Goal: Task Accomplishment & Management: Manage account settings

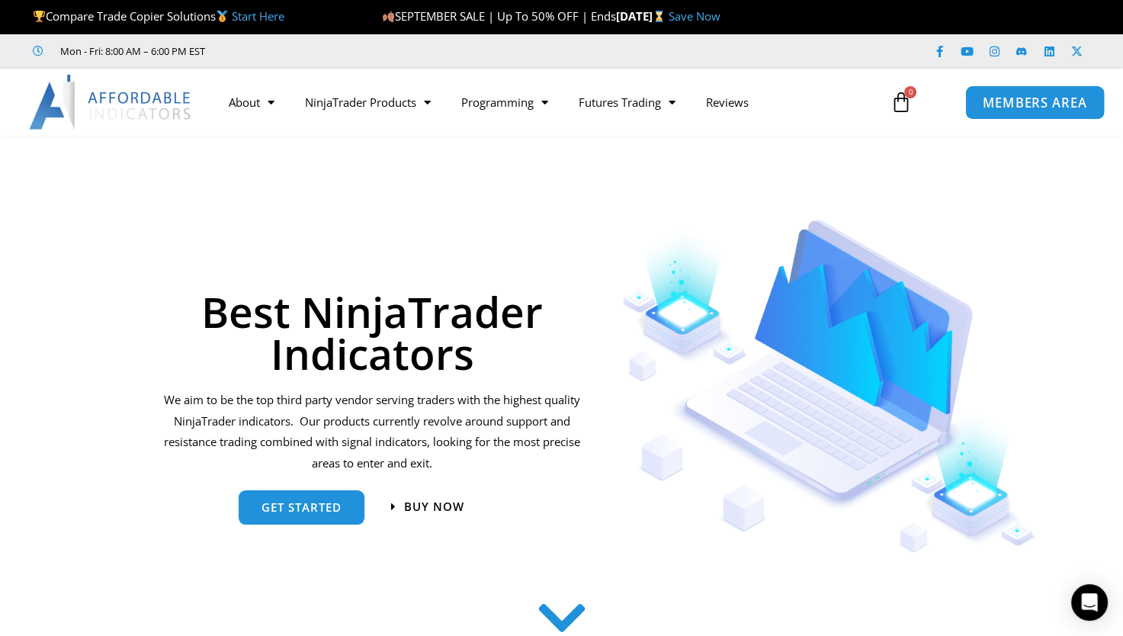
click at [1034, 98] on span "MEMBERS AREA" at bounding box center [1034, 102] width 104 height 13
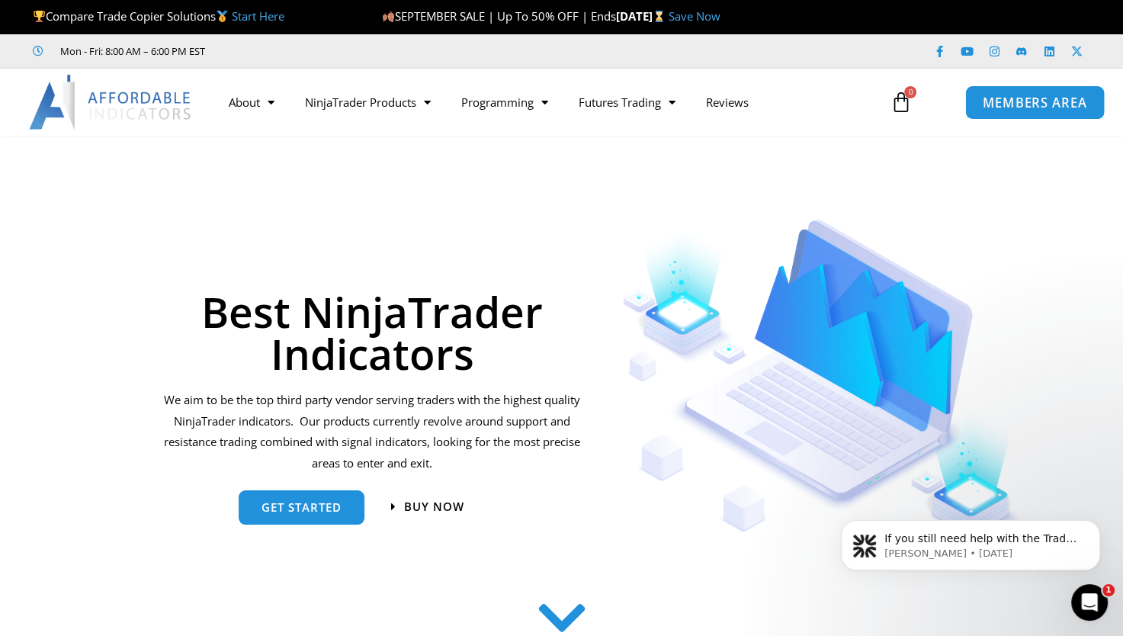
click at [1034, 98] on span "MEMBERS AREA" at bounding box center [1034, 102] width 104 height 13
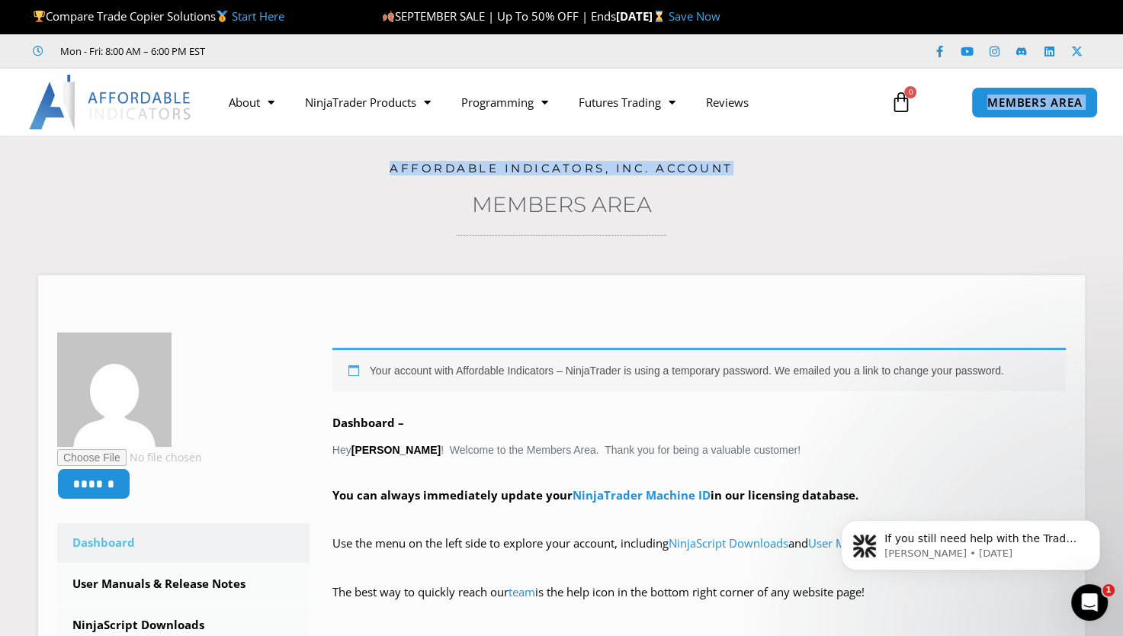
drag, startPoint x: 896, startPoint y: 176, endPoint x: 899, endPoint y: 107, distance: 68.7
click at [657, 495] on link "NinjaTrader Machine ID" at bounding box center [641, 494] width 138 height 15
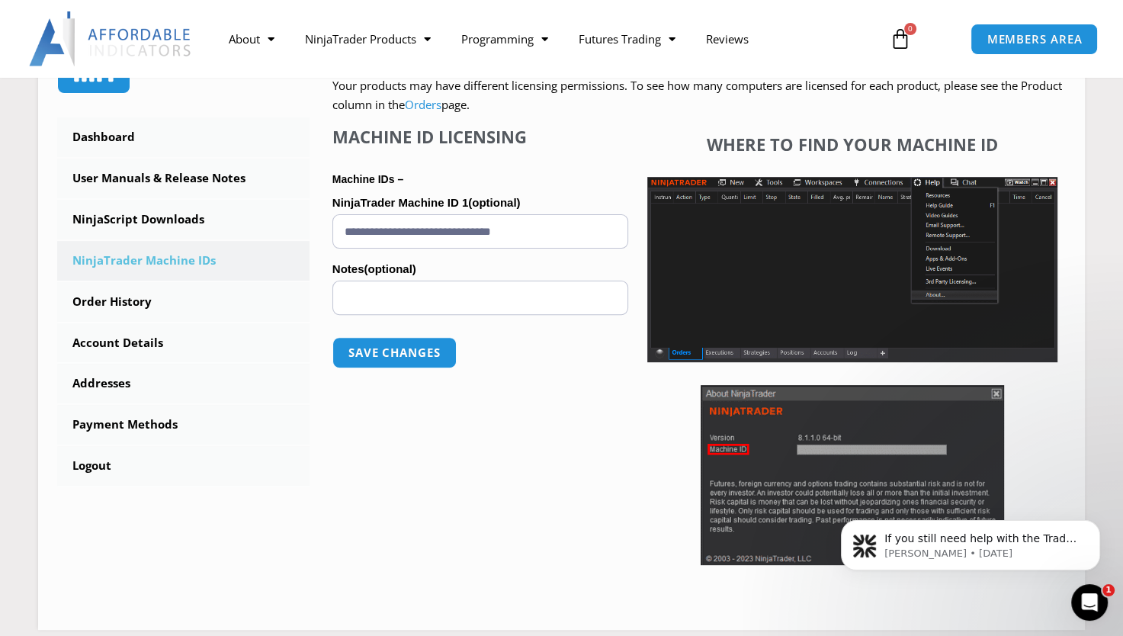
drag, startPoint x: 1095, startPoint y: 295, endPoint x: 1130, endPoint y: 259, distance: 50.7
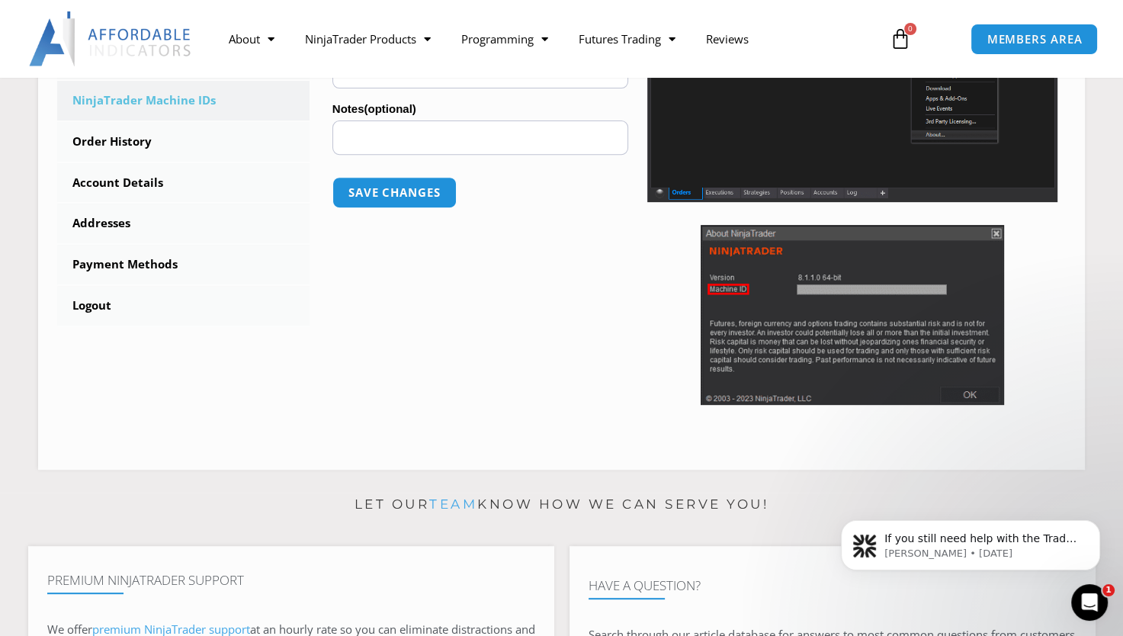
scroll to position [372, 0]
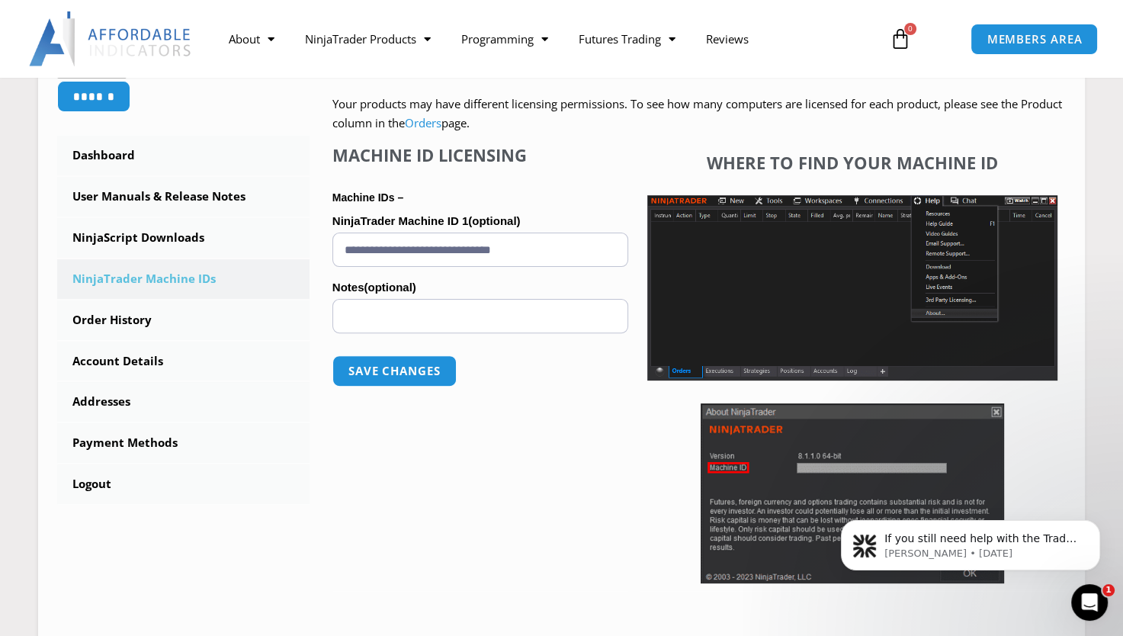
drag, startPoint x: 1118, startPoint y: 251, endPoint x: 1113, endPoint y: 204, distance: 46.8
click at [1113, 204] on section "Home / Members Area Affordable Indicators, Inc. Account Members Area ****** Das…" at bounding box center [561, 217] width 1123 height 907
click at [167, 243] on link "NinjaScript Downloads" at bounding box center [183, 238] width 252 height 40
click at [176, 232] on link "NinjaScript Downloads" at bounding box center [183, 238] width 252 height 40
click at [155, 236] on link "NinjaScript Downloads" at bounding box center [183, 238] width 252 height 40
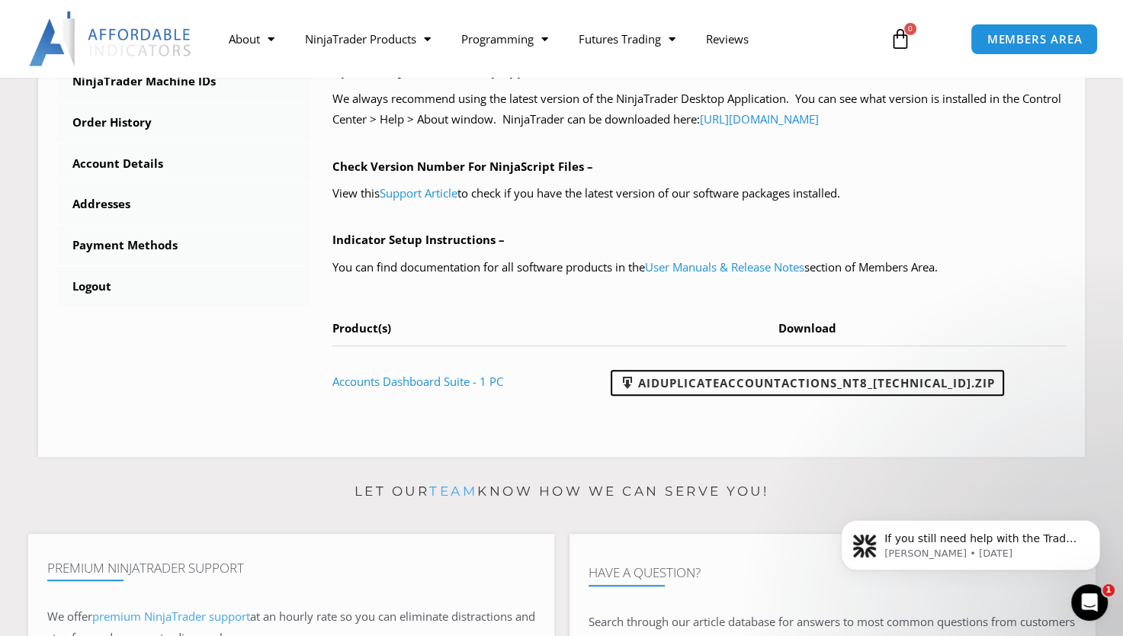
scroll to position [573, 0]
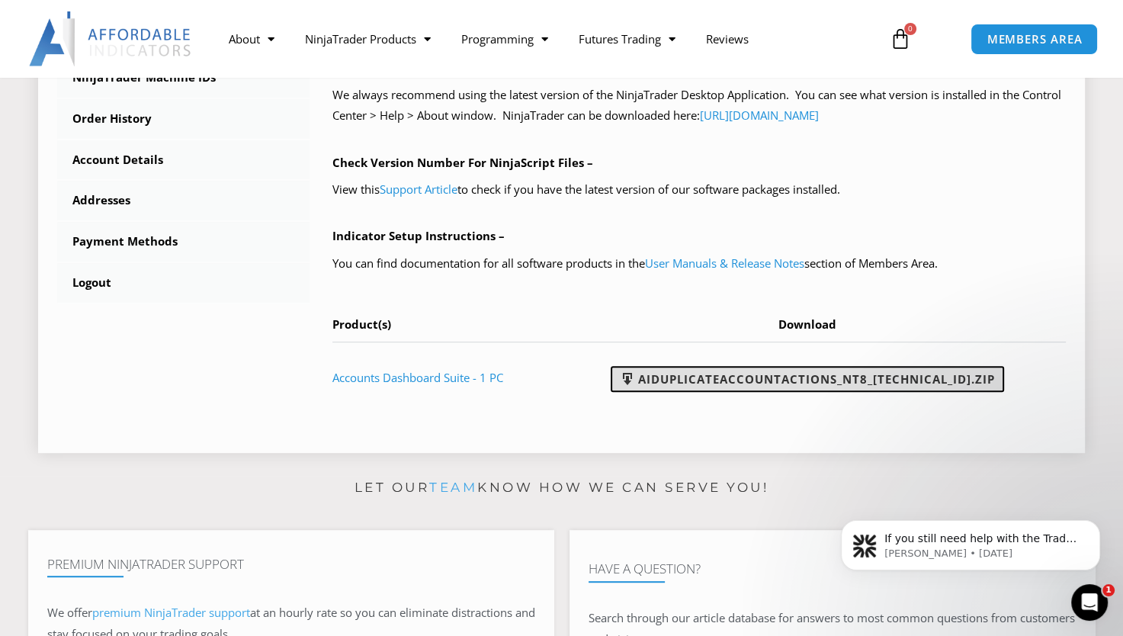
click at [838, 377] on link "AIDuplicateAccountActions_NT8_25.9.24.1.zip" at bounding box center [807, 379] width 393 height 26
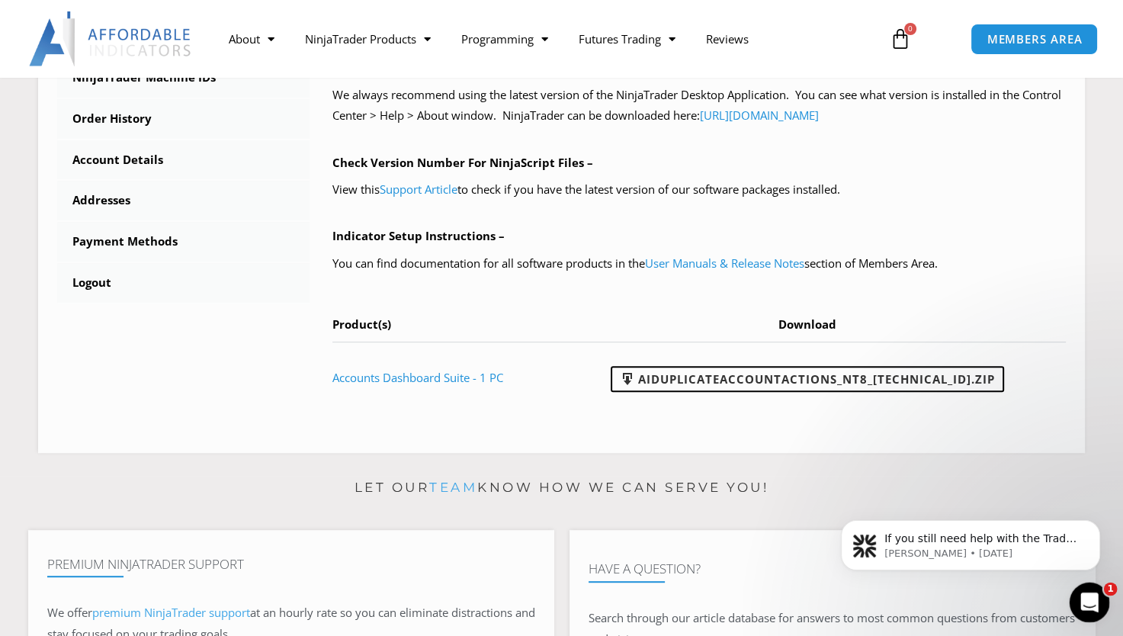
click at [1083, 608] on div "Open Intercom Messenger" at bounding box center [1087, 600] width 50 height 50
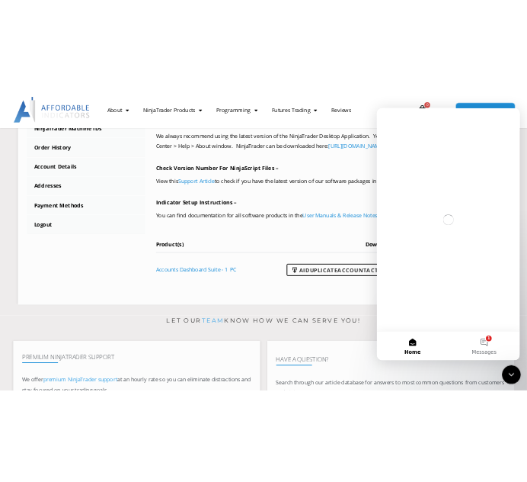
scroll to position [0, 0]
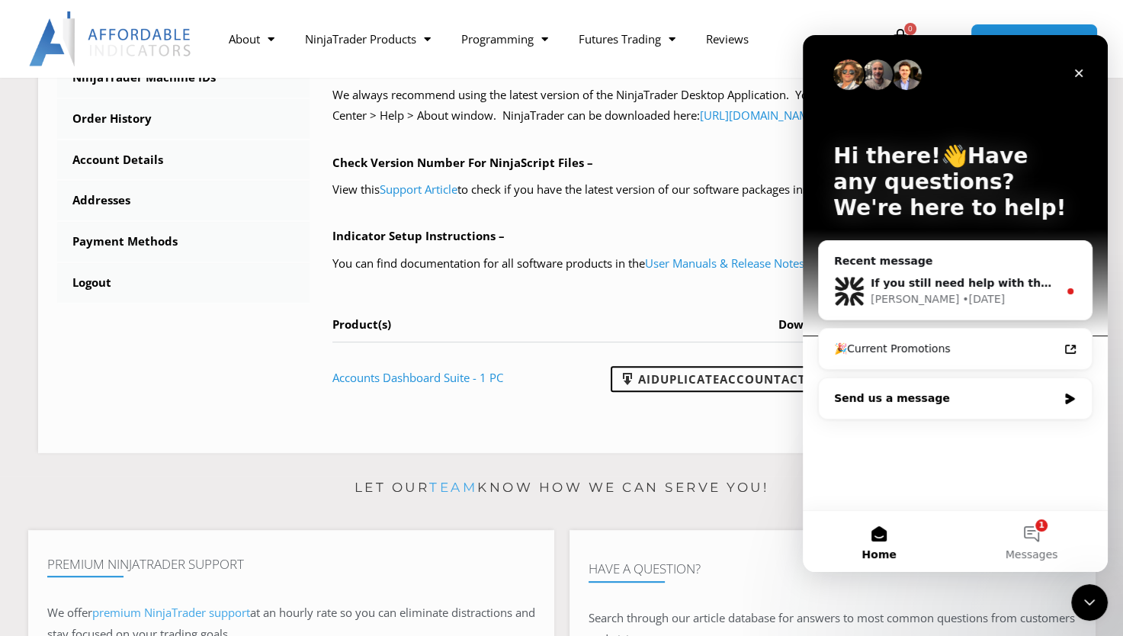
click at [974, 388] on div "Send us a message" at bounding box center [955, 398] width 273 height 40
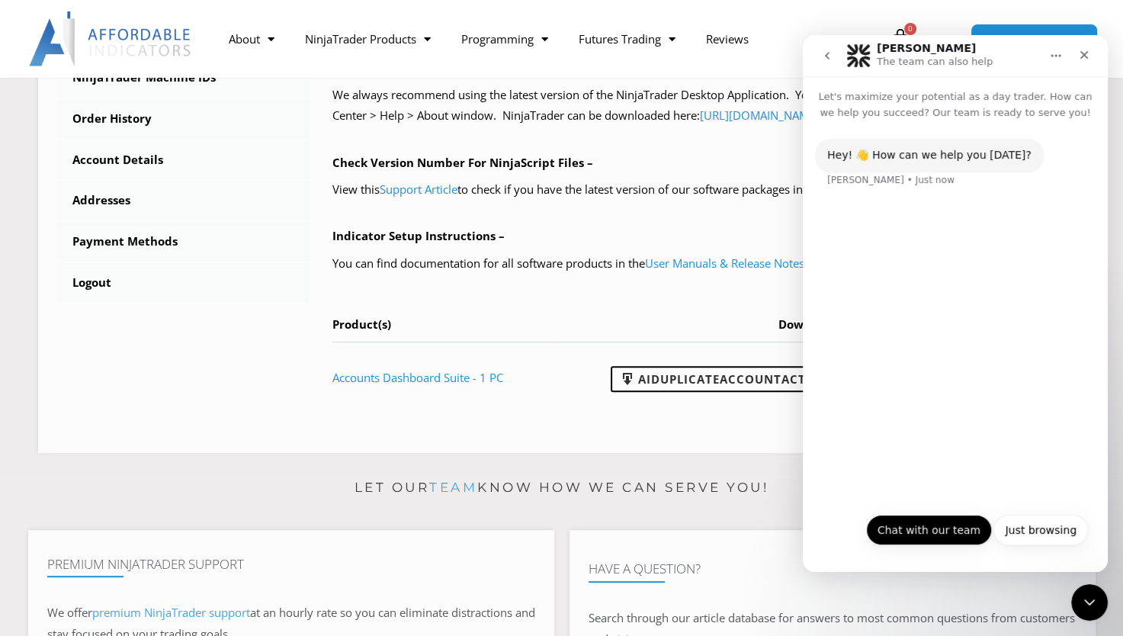
click at [913, 529] on button "Chat with our team" at bounding box center [929, 530] width 126 height 30
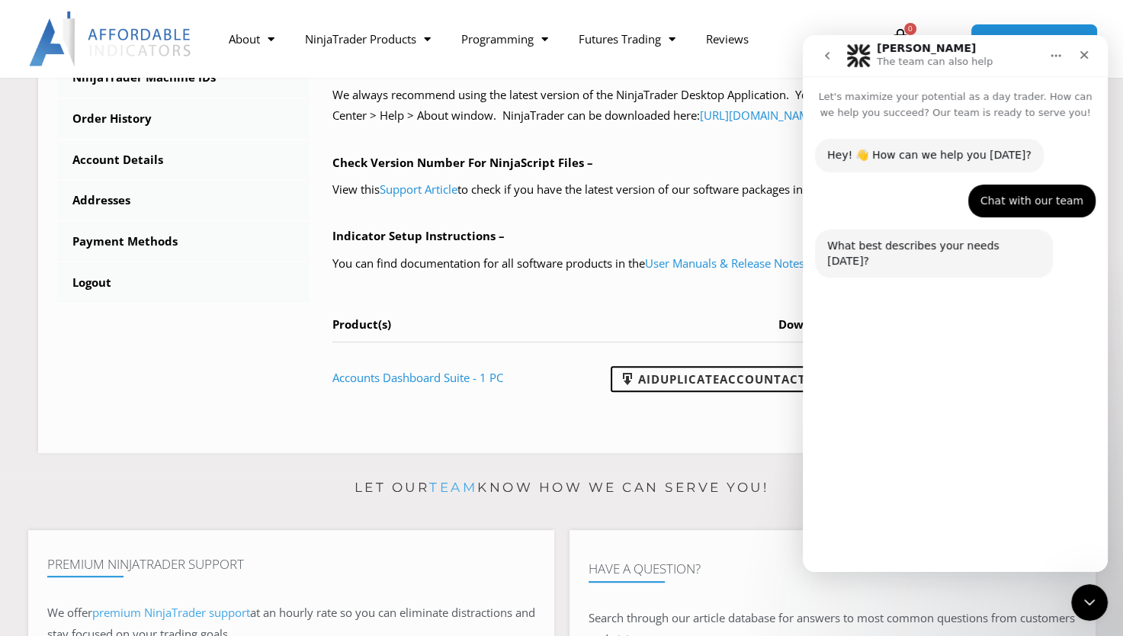
click at [947, 500] on button "Technical Support" at bounding box center [912, 493] width 117 height 30
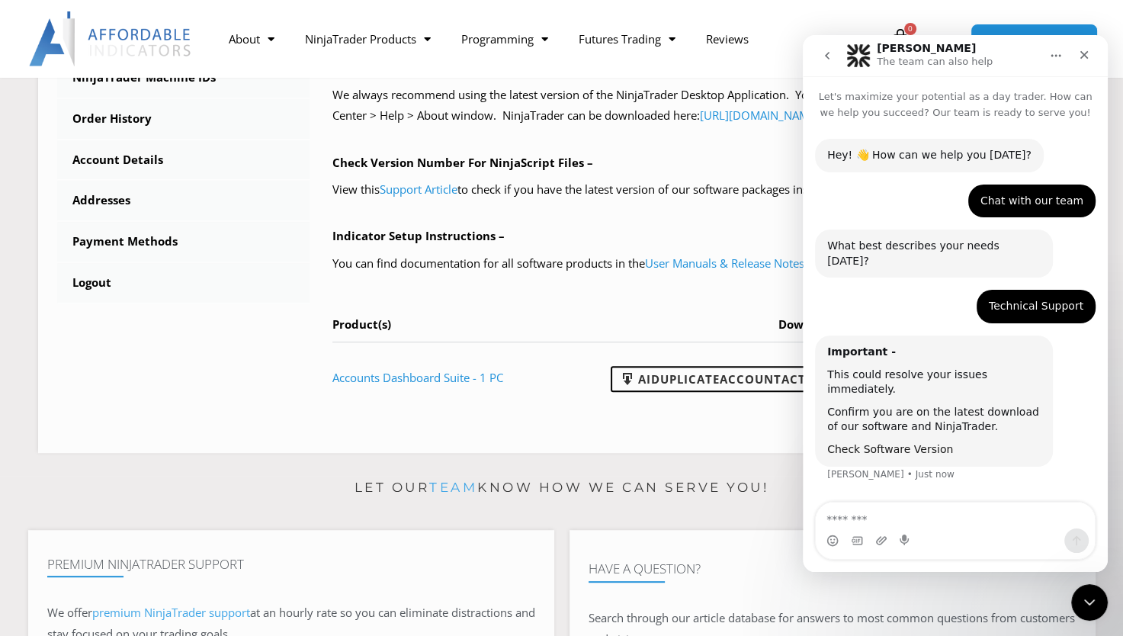
click at [899, 443] on link "Check Software Version" at bounding box center [890, 449] width 126 height 12
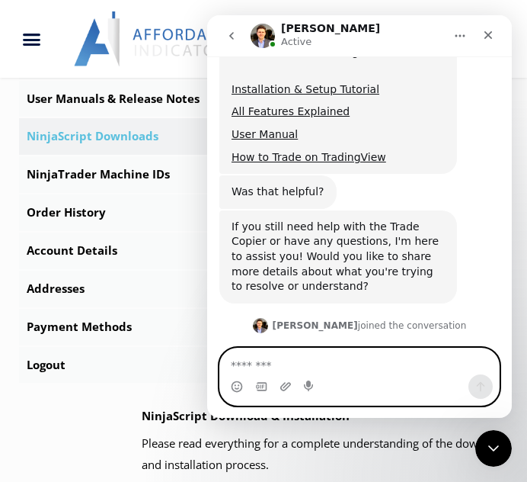
scroll to position [695, 0]
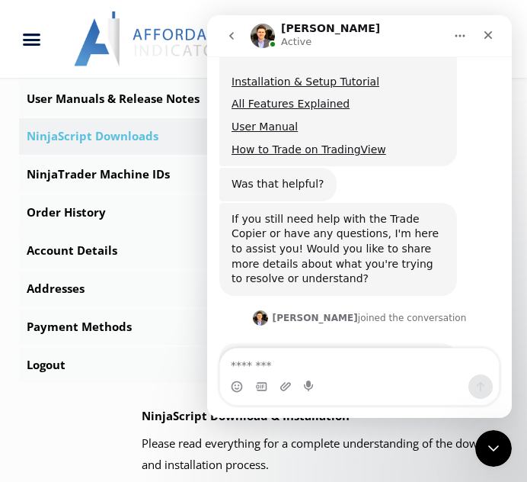
click at [123, 155] on link "NinjaScript Downloads" at bounding box center [263, 136] width 489 height 37
click at [137, 112] on link "User Manuals & Release Notes" at bounding box center [263, 99] width 489 height 37
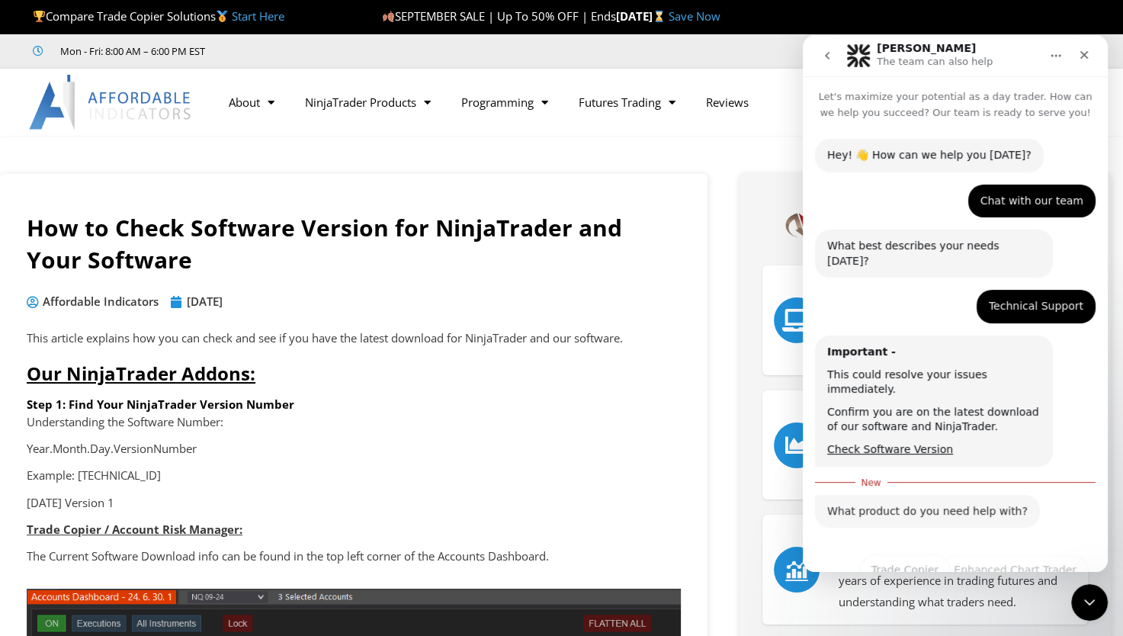
scroll to position [46, 0]
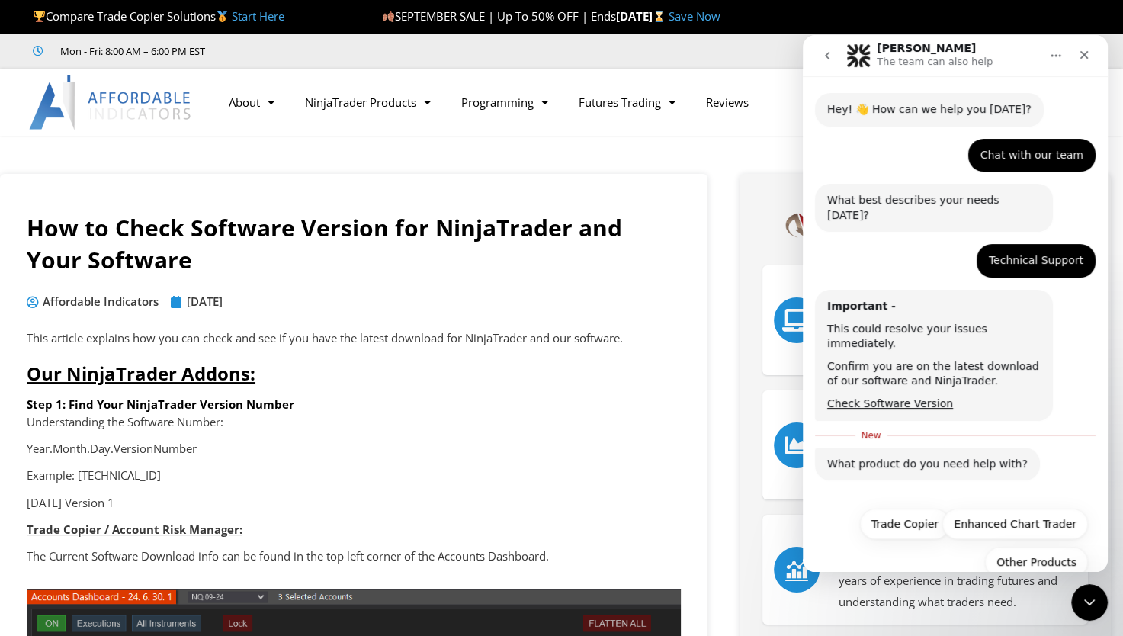
click at [618, 388] on div "Our NinjaTrader Addons: Step 1: Find Your NinjaTrader Version Number" at bounding box center [354, 386] width 654 height 50
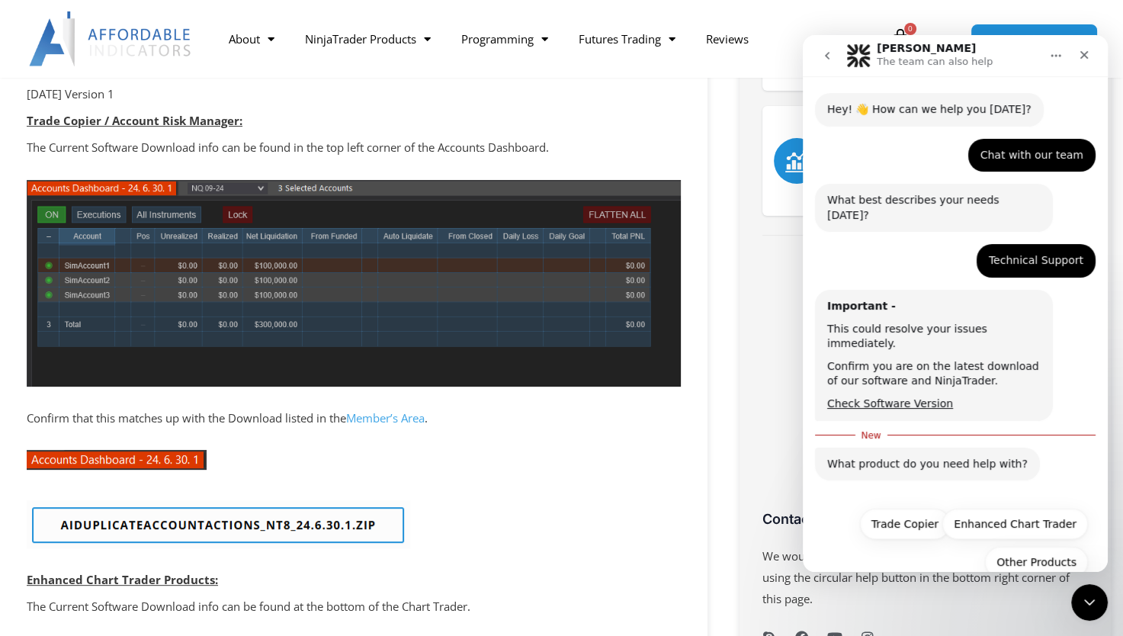
scroll to position [396, 0]
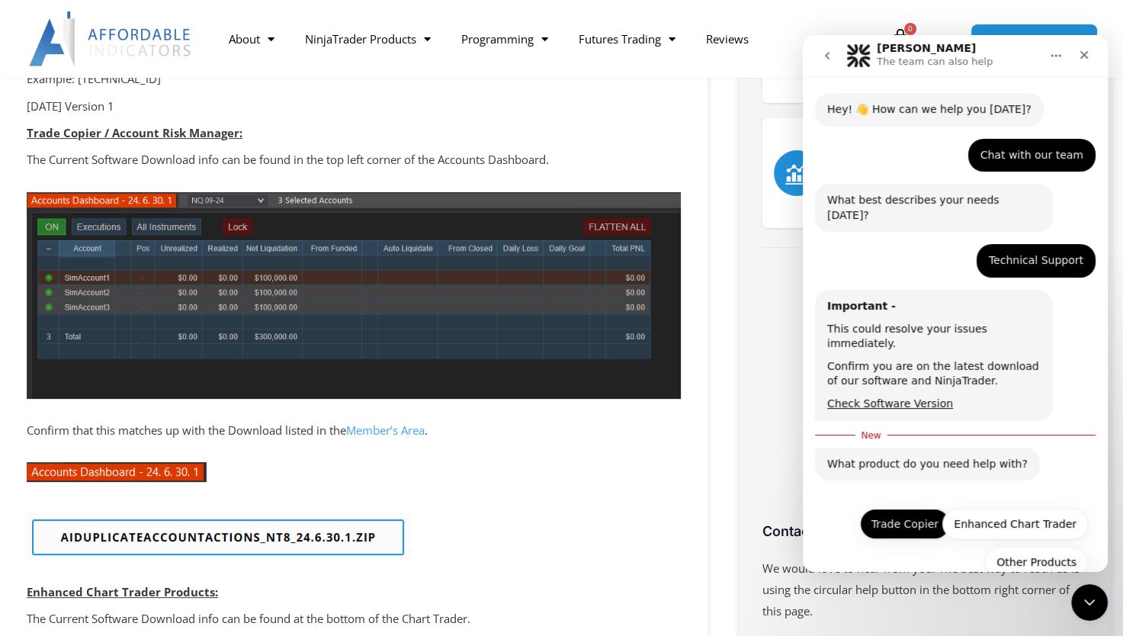
click at [918, 508] on button "Trade Copier" at bounding box center [905, 523] width 90 height 30
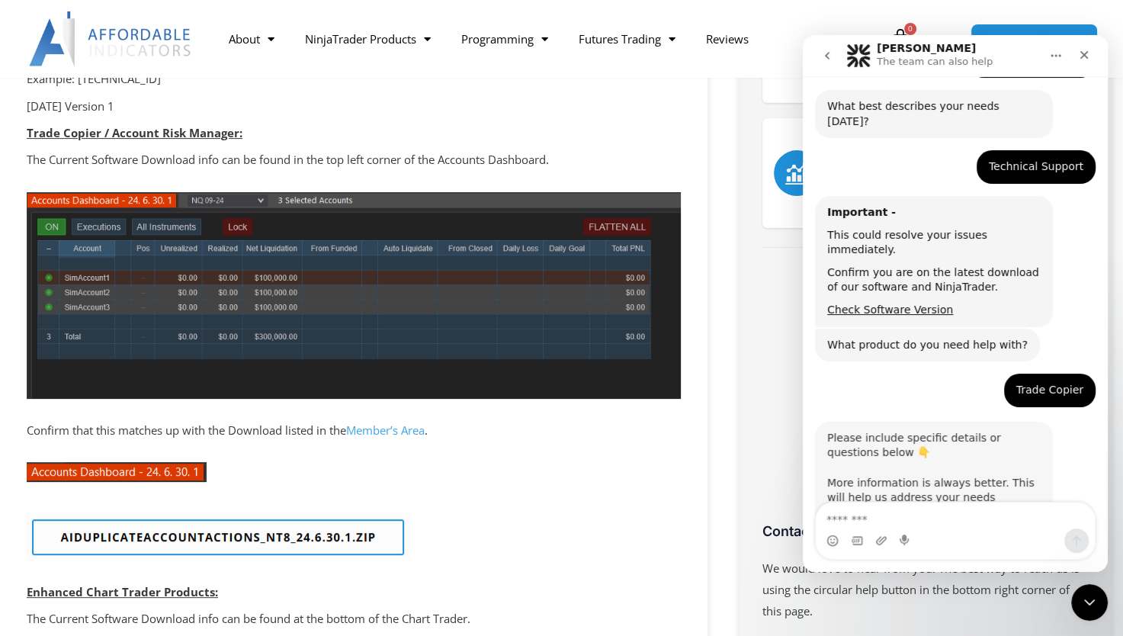
scroll to position [151, 0]
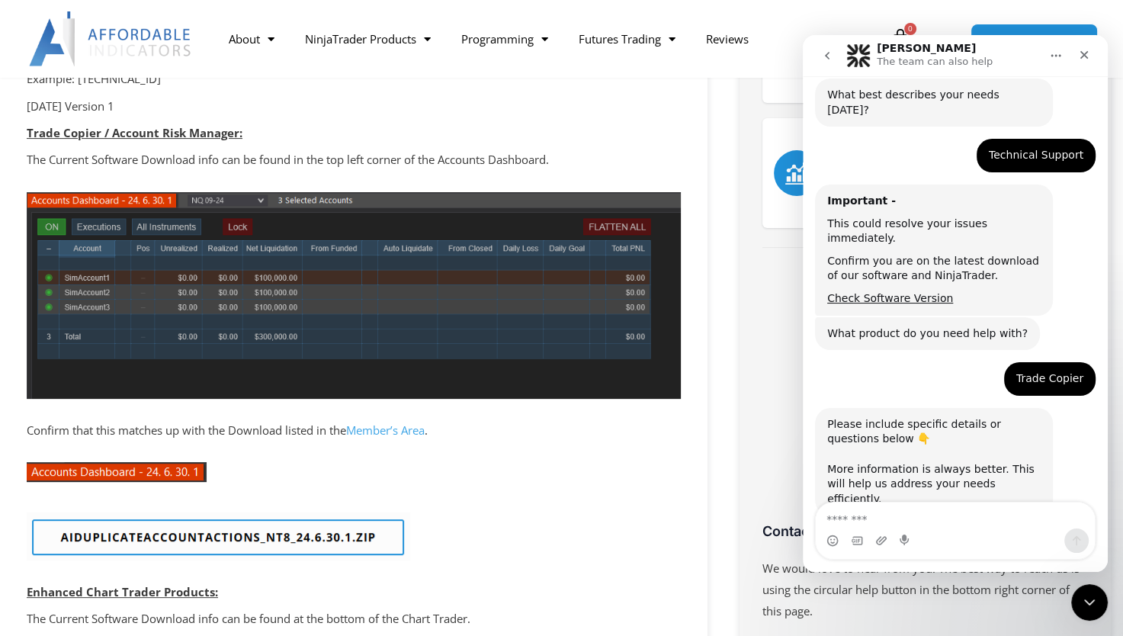
click at [908, 514] on textarea "Message…" at bounding box center [955, 515] width 279 height 26
click at [871, 515] on textarea "Message…" at bounding box center [955, 515] width 279 height 26
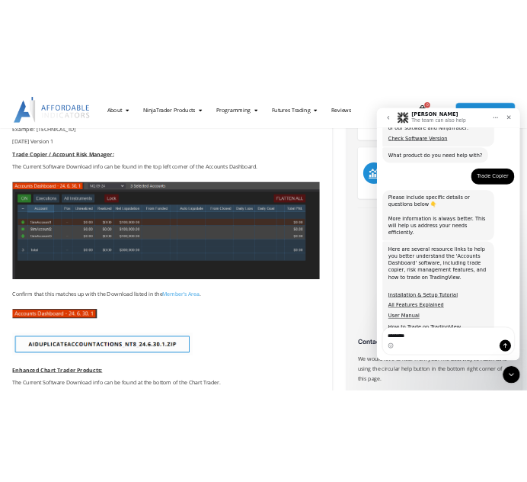
scroll to position [351, 0]
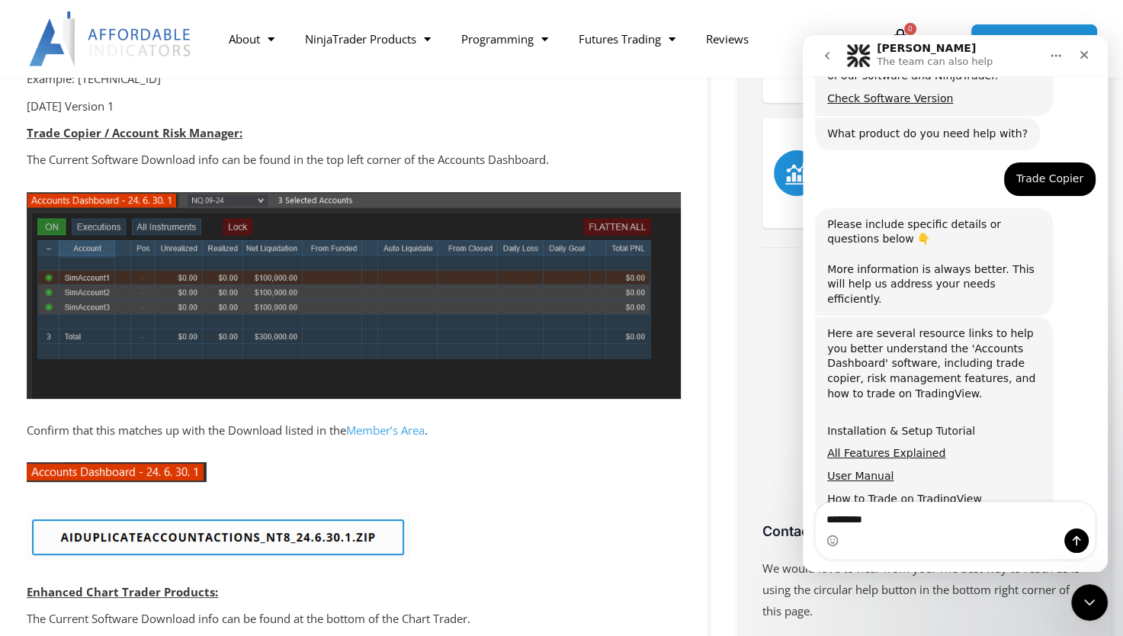
type textarea "*********"
click at [888, 425] on link "Installation & Setup Tutorial" at bounding box center [901, 431] width 148 height 12
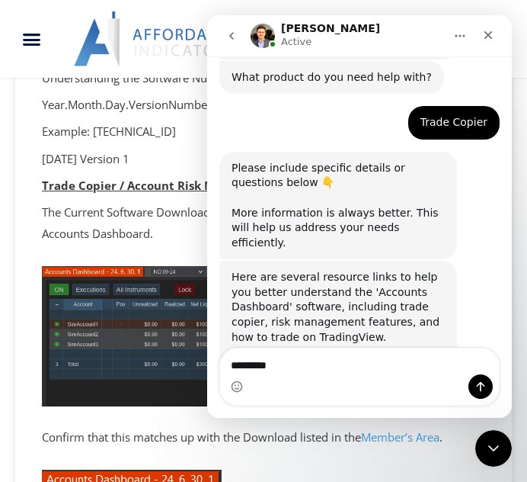
scroll to position [695, 0]
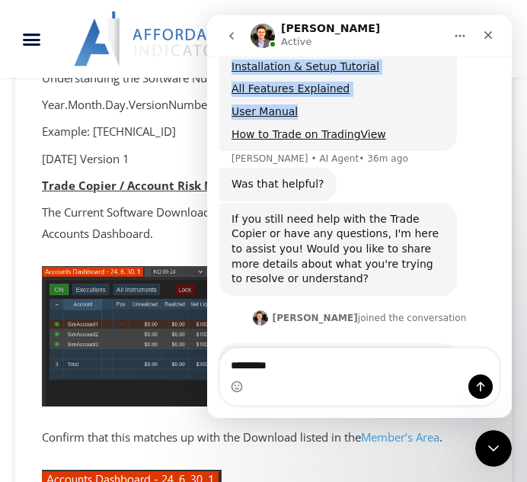
drag, startPoint x: 418, startPoint y: 31, endPoint x: 455, endPoint y: 59, distance: 46.3
click at [455, 59] on div "David Active Let's maximize your potential as a day trader. How can we help you…" at bounding box center [359, 216] width 305 height 402
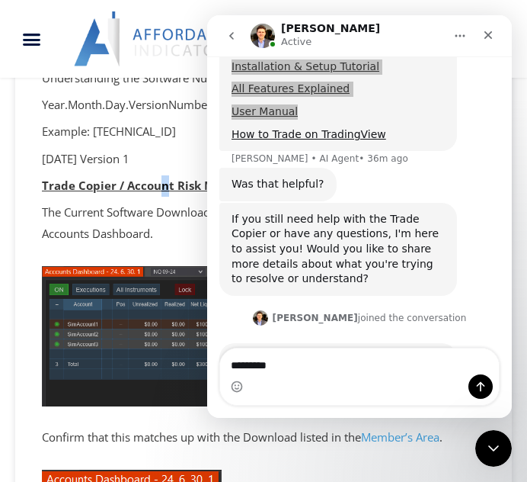
drag, startPoint x: 156, startPoint y: 214, endPoint x: 163, endPoint y: 206, distance: 11.3
click at [163, 197] on p "Trade Copier / Account Risk Manager:" at bounding box center [264, 185] width 444 height 21
click at [163, 193] on strong "Trade Copier / Account Risk Manager:" at bounding box center [150, 185] width 216 height 15
click at [79, 197] on p "Trade Copier / Account Risk Manager:" at bounding box center [264, 185] width 444 height 21
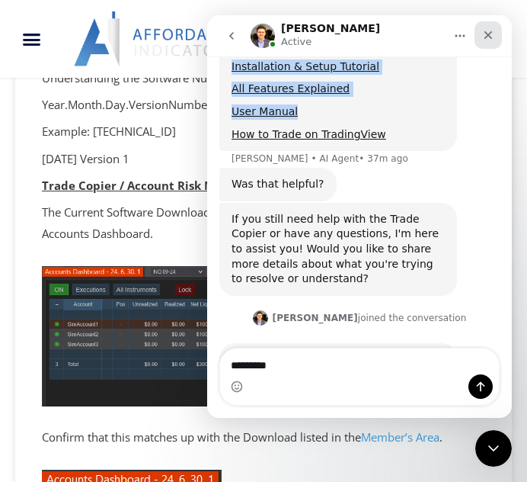
click at [493, 37] on icon "Close" at bounding box center [489, 35] width 12 height 12
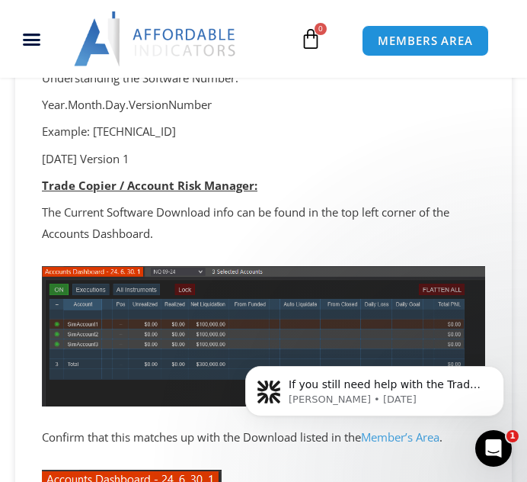
scroll to position [679, 0]
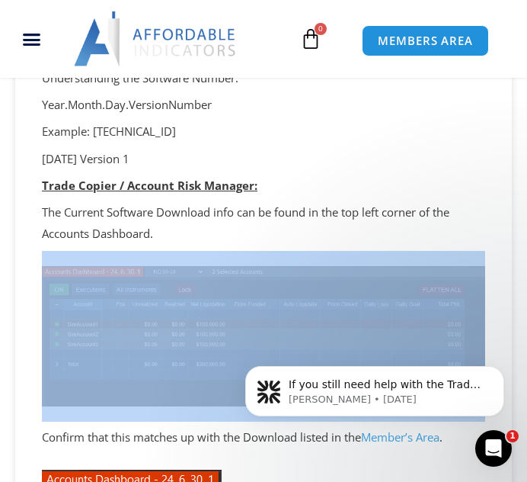
drag, startPoint x: 423, startPoint y: 252, endPoint x: 431, endPoint y: 271, distance: 21.5
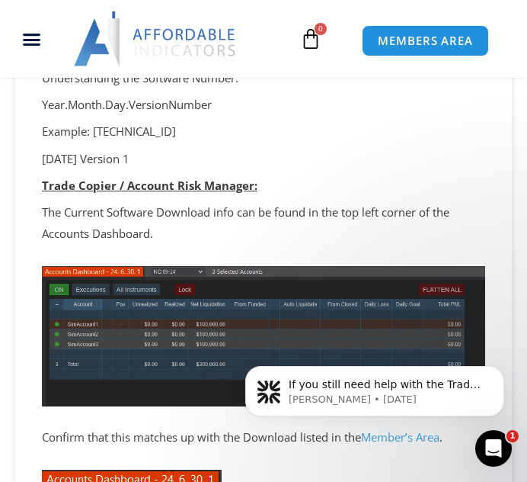
drag, startPoint x: 431, startPoint y: 271, endPoint x: 500, endPoint y: 174, distance: 119.3
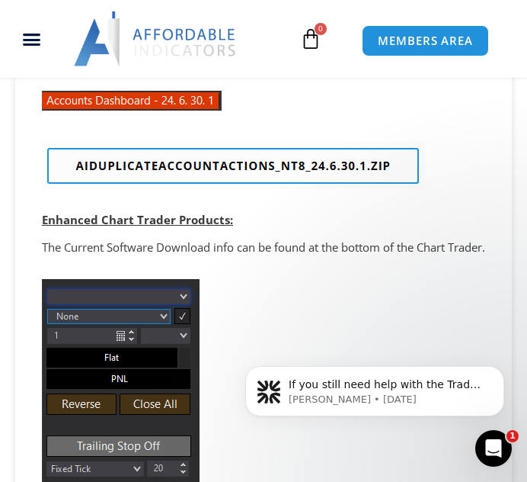
scroll to position [779, 0]
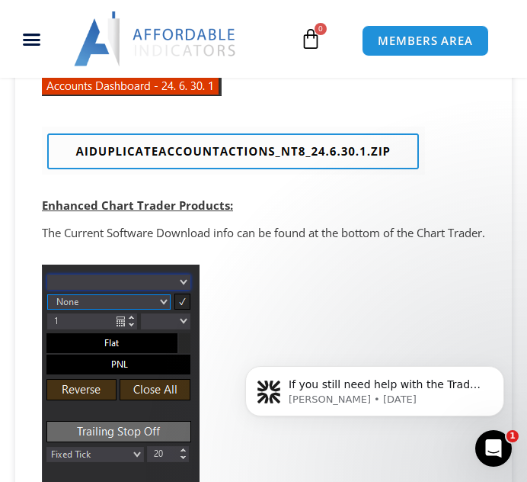
click at [243, 164] on img at bounding box center [233, 151] width 383 height 48
click at [253, 164] on img at bounding box center [233, 151] width 383 height 48
click at [263, 173] on img at bounding box center [233, 151] width 383 height 48
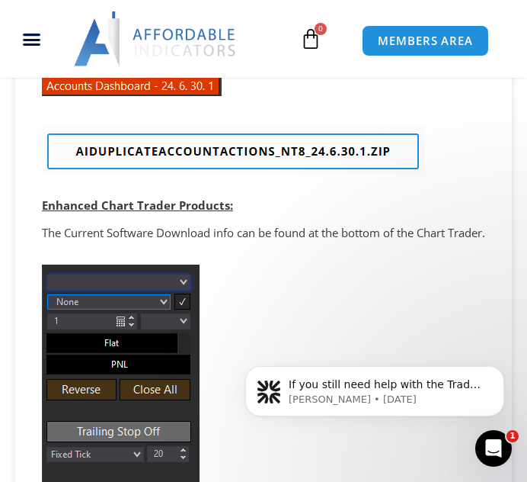
click at [263, 173] on img at bounding box center [233, 151] width 383 height 48
click at [343, 164] on img at bounding box center [233, 151] width 383 height 48
click at [143, 161] on img at bounding box center [233, 151] width 383 height 48
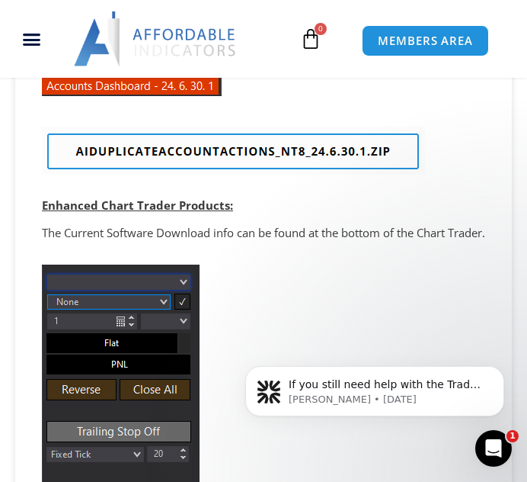
click at [145, 165] on img at bounding box center [233, 151] width 383 height 48
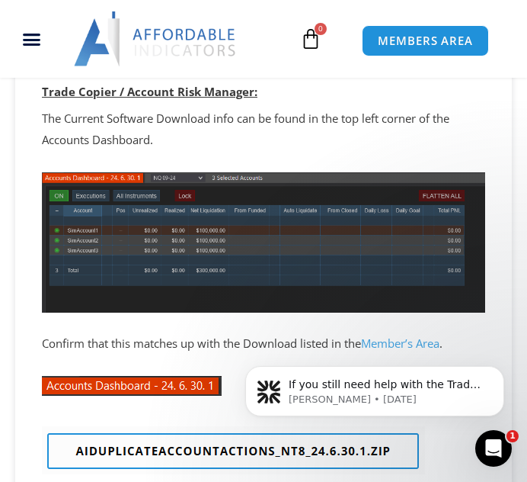
scroll to position [443, 0]
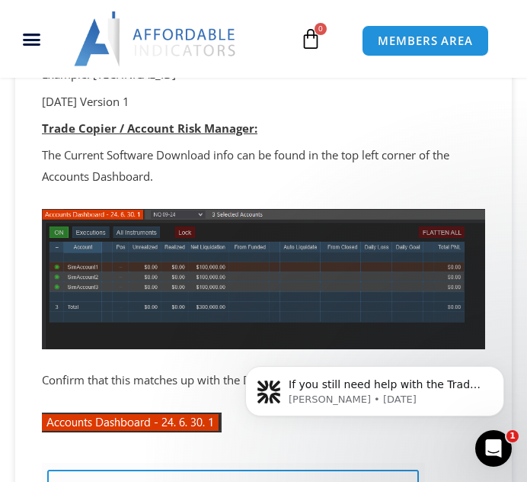
click at [166, 136] on strong "Trade Copier / Account Risk Manager:" at bounding box center [150, 127] width 216 height 15
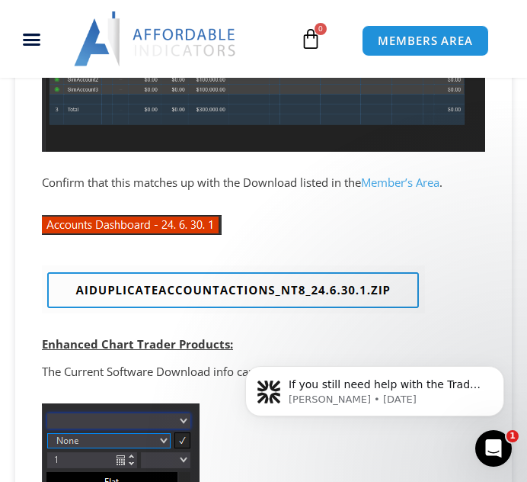
scroll to position [625, 0]
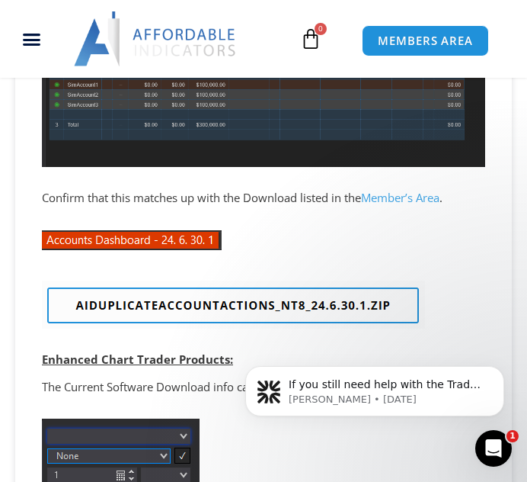
click at [203, 329] on img at bounding box center [233, 305] width 383 height 48
click at [156, 367] on strong "Enhanced Chart Trader Products:" at bounding box center [137, 358] width 191 height 15
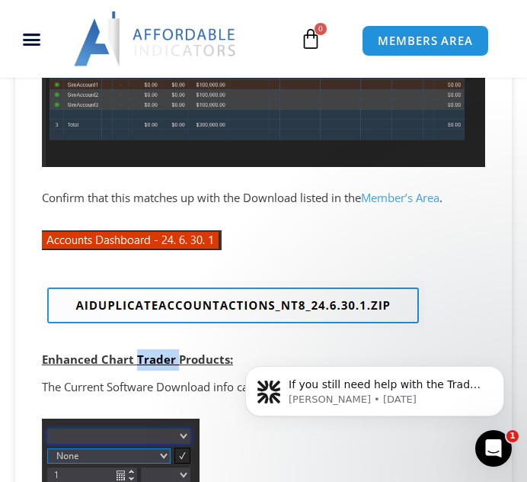
click at [156, 367] on strong "Enhanced Chart Trader Products:" at bounding box center [137, 358] width 191 height 15
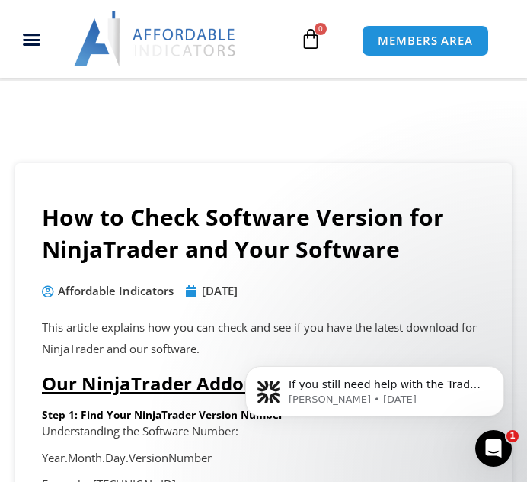
scroll to position [0, 0]
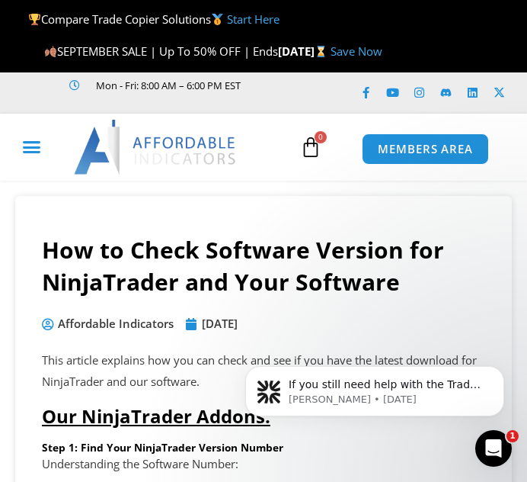
click at [18, 162] on div "Menu Toggle" at bounding box center [32, 147] width 53 height 29
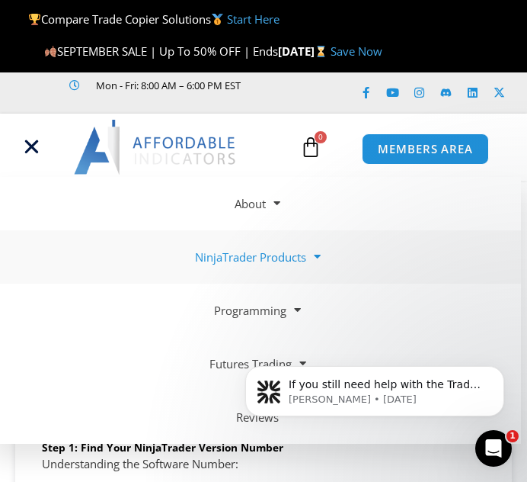
click at [268, 281] on link "NinjaTrader Products" at bounding box center [257, 256] width 527 height 53
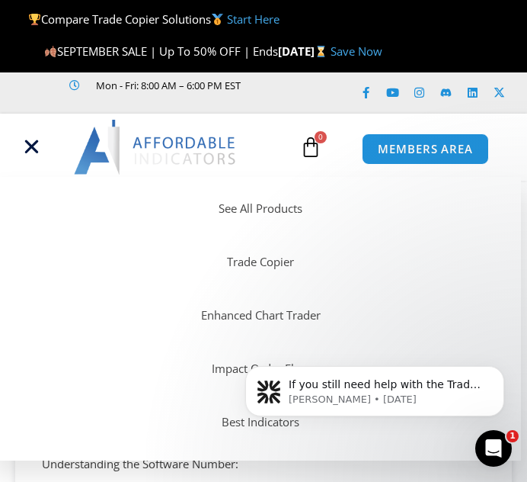
scroll to position [156, 0]
click at [247, 284] on link "Trade Copier" at bounding box center [257, 260] width 527 height 53
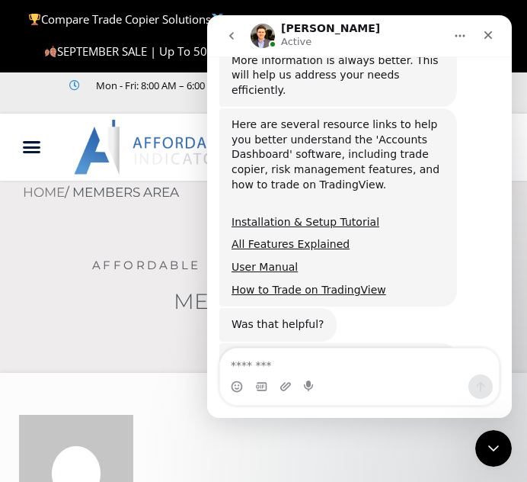
scroll to position [680, 0]
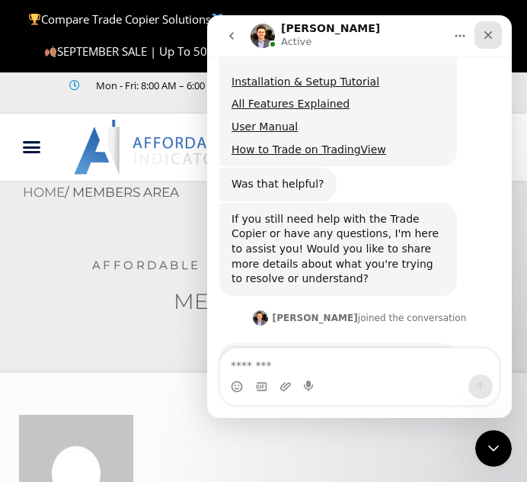
click at [483, 37] on icon "Close" at bounding box center [489, 35] width 12 height 12
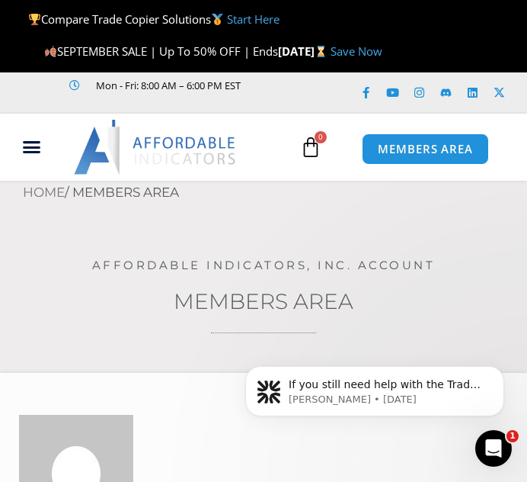
scroll to position [679, 0]
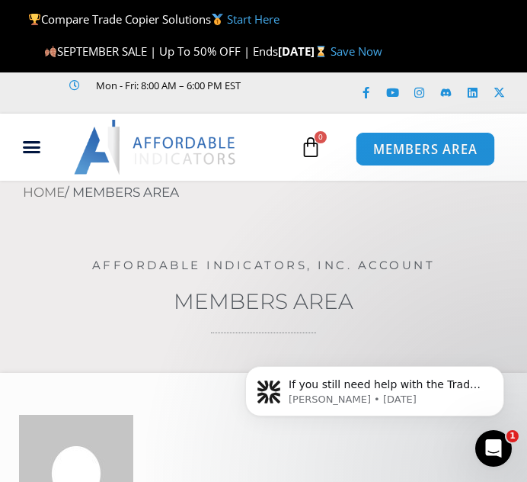
click at [421, 156] on span "MEMBERS AREA" at bounding box center [426, 149] width 104 height 13
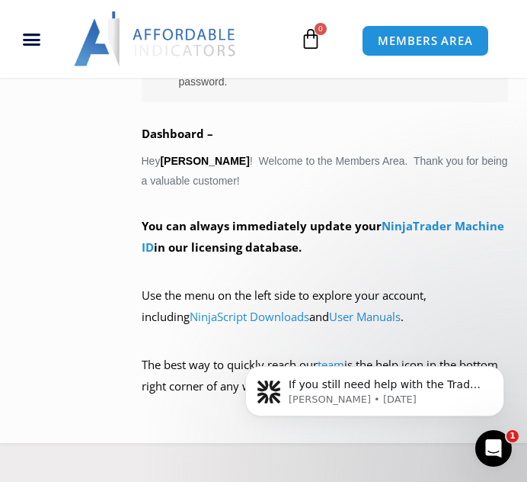
scroll to position [984, 0]
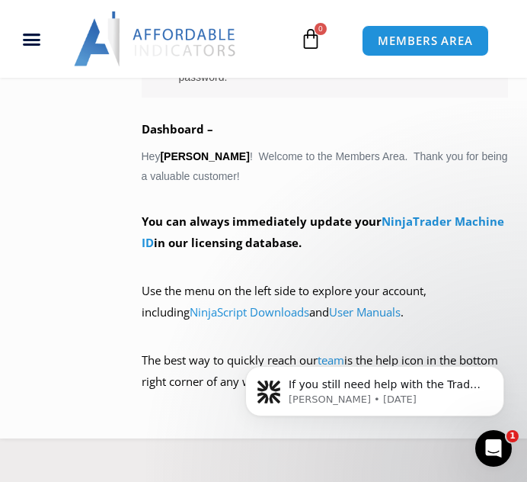
click at [316, 336] on html "If you still need help with the Trade Copier or have any other questions, I'm h…" at bounding box center [375, 387] width 305 height 107
drag, startPoint x: 95, startPoint y: 0, endPoint x: 200, endPoint y: 327, distance: 343.5
click at [200, 319] on link "NinjaScript Downloads" at bounding box center [250, 311] width 120 height 15
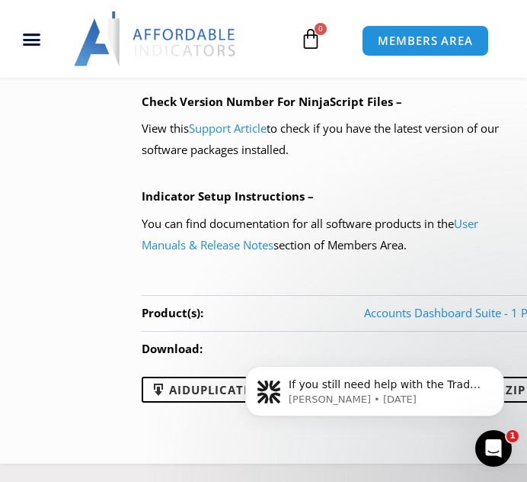
scroll to position [1544, 0]
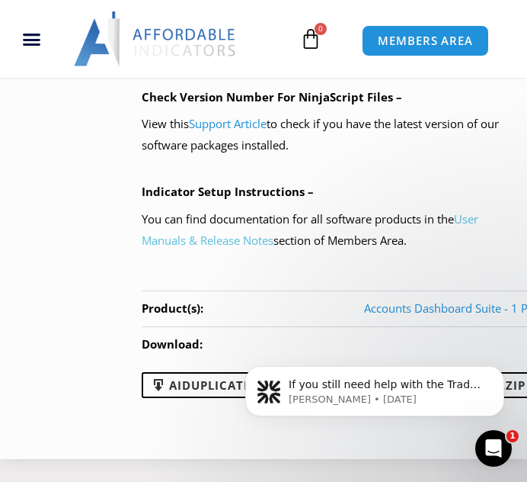
click at [195, 248] on link "User Manuals & Release Notes" at bounding box center [310, 229] width 337 height 37
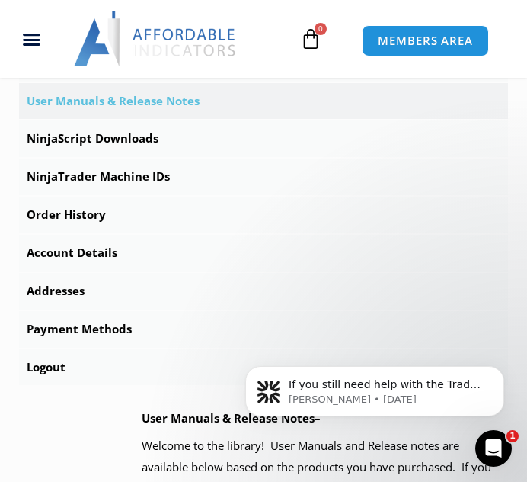
click at [134, 120] on link "User Manuals & Release Notes" at bounding box center [263, 101] width 489 height 37
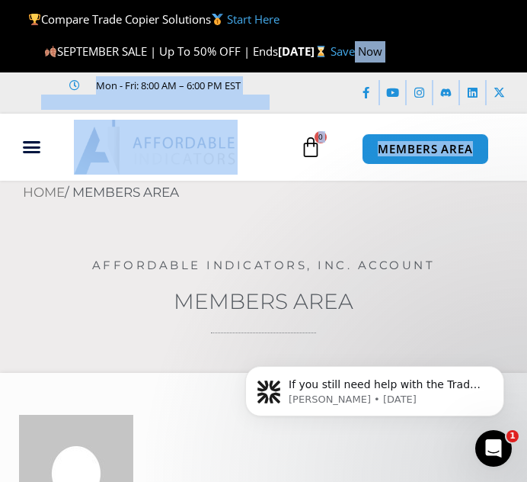
drag, startPoint x: 524, startPoint y: 56, endPoint x: 540, endPoint y: 158, distance: 103.4
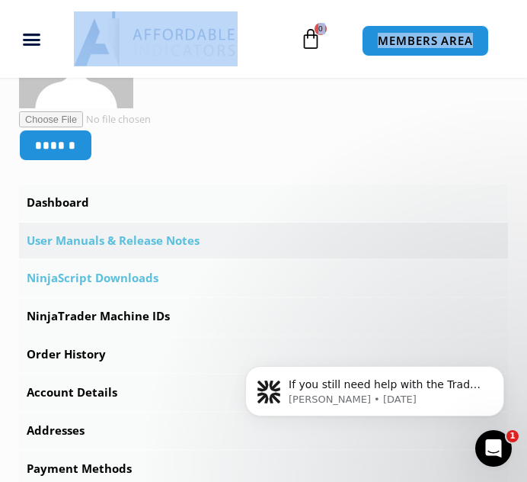
click at [146, 292] on link "NinjaScript Downloads" at bounding box center [263, 278] width 489 height 37
click at [133, 297] on link "NinjaScript Downloads" at bounding box center [263, 278] width 489 height 37
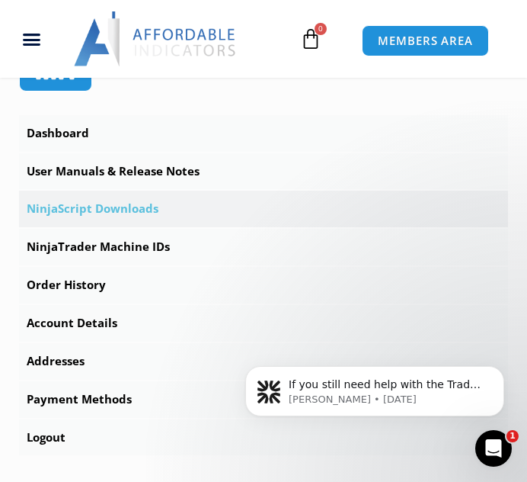
scroll to position [495, 0]
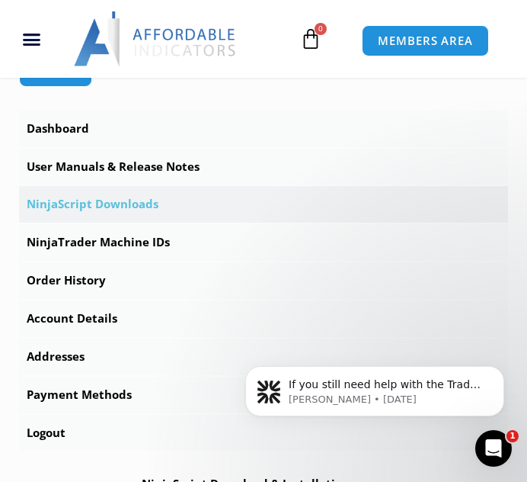
click at [140, 223] on link "NinjaScript Downloads" at bounding box center [263, 204] width 489 height 37
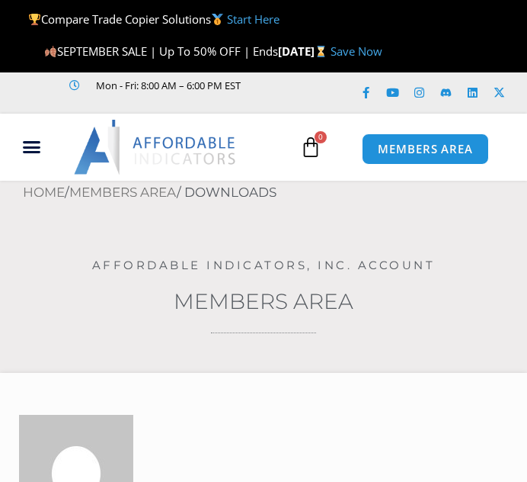
click at [140, 218] on div "Home / Members Area / Downloads" at bounding box center [263, 199] width 527 height 37
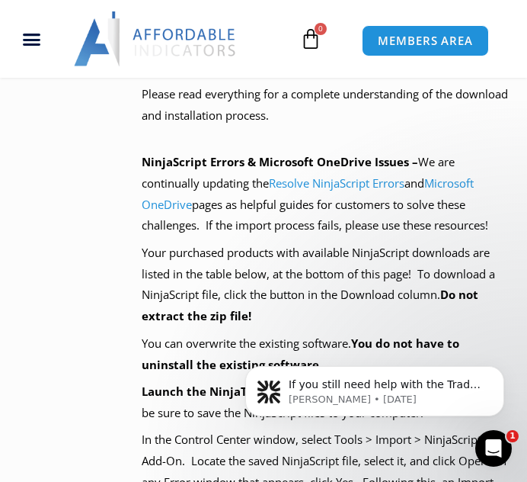
scroll to position [917, 0]
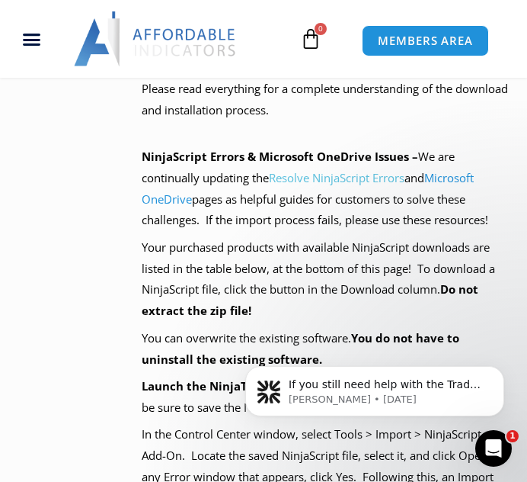
click at [301, 185] on link "Resolve NinjaScript Errors" at bounding box center [337, 177] width 136 height 15
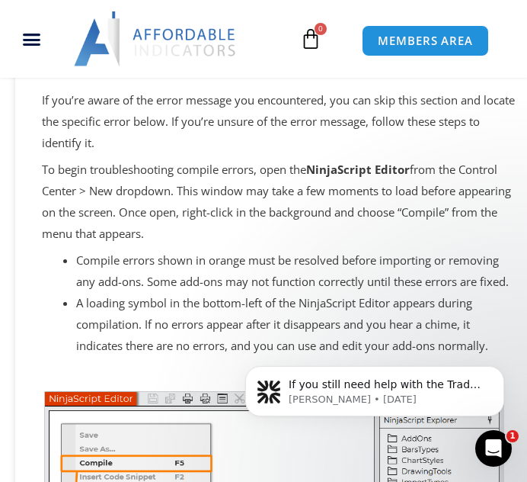
scroll to position [1610, 0]
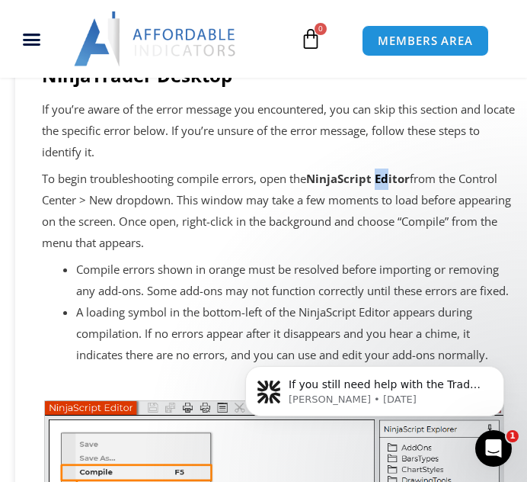
drag, startPoint x: 381, startPoint y: 208, endPoint x: 393, endPoint y: 194, distance: 17.9
click at [393, 194] on p "To begin troubleshooting compile errors, open the NinjaScript Editor from the C…" at bounding box center [279, 210] width 474 height 85
click at [388, 186] on strong "NinjaScript Editor" at bounding box center [358, 178] width 104 height 15
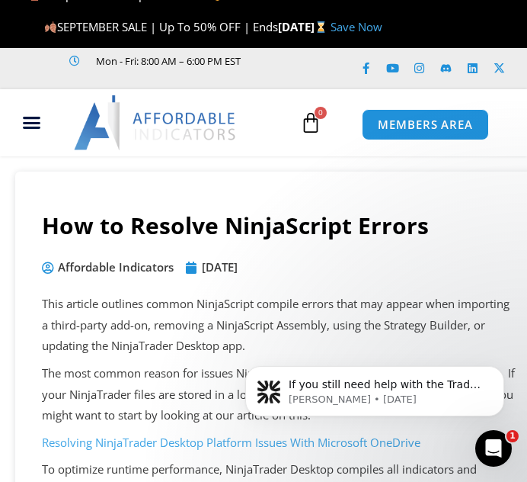
scroll to position [61, 0]
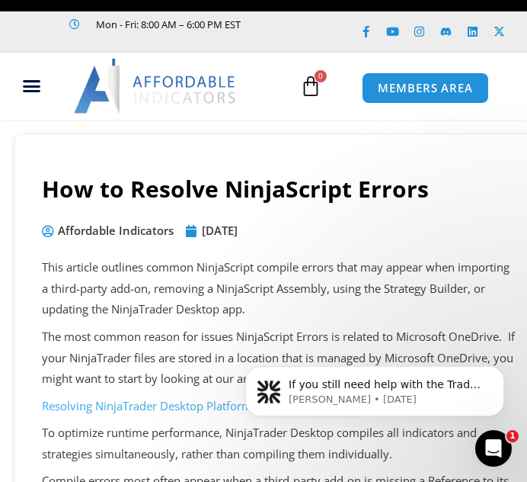
click at [226, 413] on link "Resolving NinjaTrader Desktop Platform Issues With Microsoft OneDrive" at bounding box center [231, 405] width 379 height 15
drag, startPoint x: 226, startPoint y: 425, endPoint x: 198, endPoint y: 423, distance: 28.2
click at [198, 413] on link "Resolving NinjaTrader Desktop Platform Issues With Microsoft OneDrive" at bounding box center [231, 405] width 379 height 15
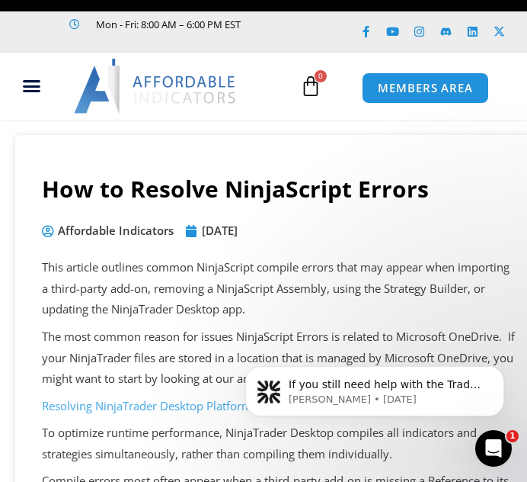
drag, startPoint x: 421, startPoint y: 757, endPoint x: 249, endPoint y: 425, distance: 374.0
click at [249, 425] on body "If you still need help with the Trade Copier or have any other questions, I'm h…" at bounding box center [375, 387] width 293 height 95
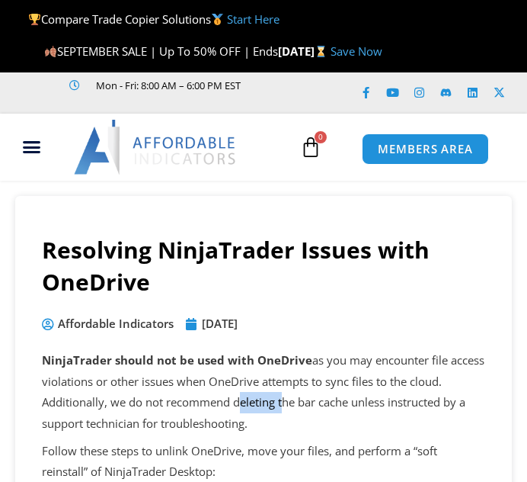
click at [257, 425] on p "NinjaTrader should not be used with OneDrive as you may encounter file access v…" at bounding box center [264, 392] width 444 height 85
drag, startPoint x: 0, startPoint y: 0, endPoint x: 411, endPoint y: 295, distance: 505.8
click at [411, 295] on h1 "Resolving NinjaTrader Issues with OneDrive" at bounding box center [264, 266] width 444 height 64
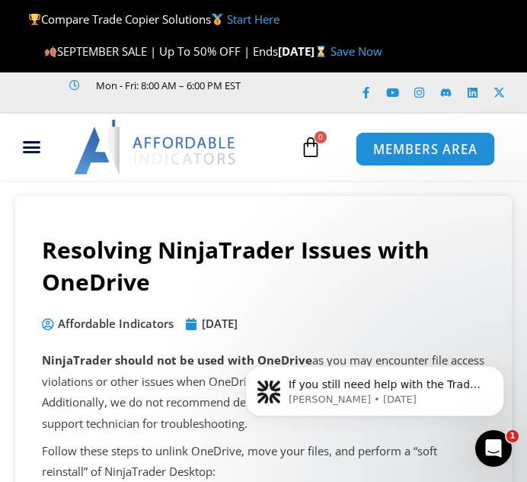
click at [419, 156] on span "MEMBERS AREA" at bounding box center [426, 149] width 104 height 13
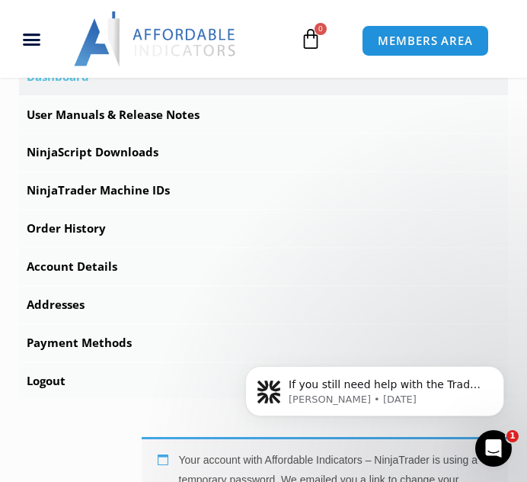
scroll to position [576, 0]
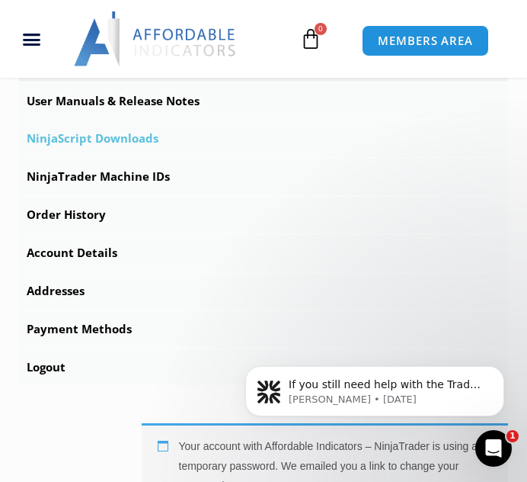
click at [122, 157] on link "NinjaScript Downloads" at bounding box center [263, 138] width 489 height 37
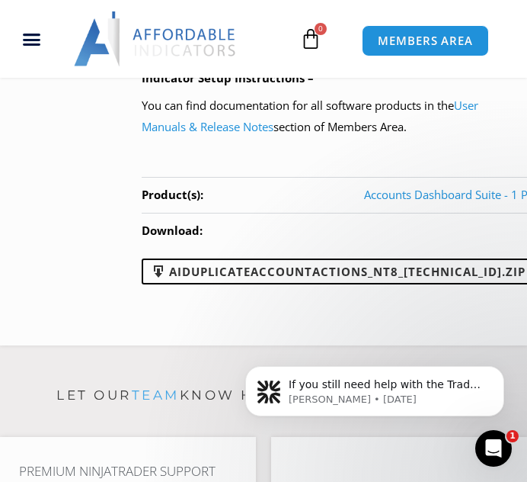
scroll to position [1668, 0]
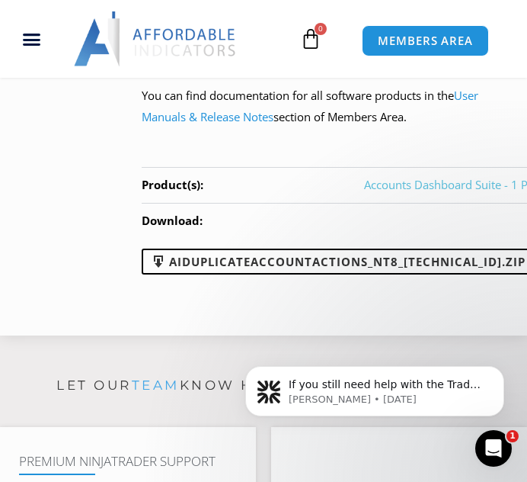
click at [418, 192] on link "Accounts Dashboard Suite - 1 PC" at bounding box center [449, 184] width 171 height 15
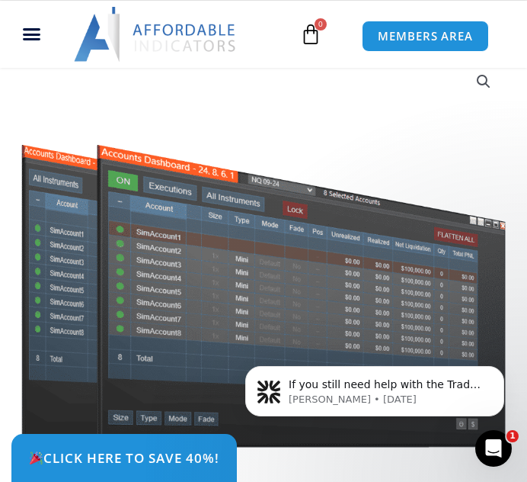
scroll to position [95, 0]
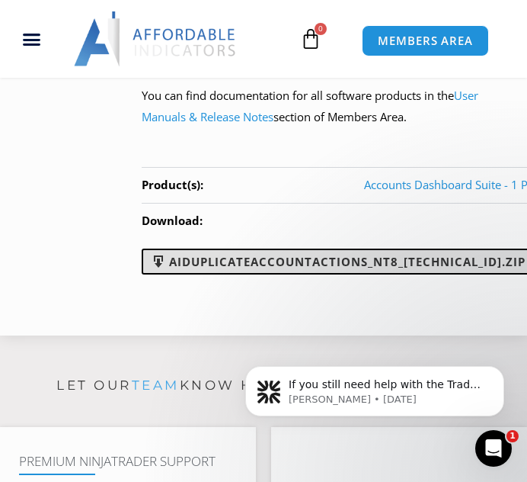
click at [310, 274] on link "AIDuplicateAccountActions_NT8_25.9.24.1.zip" at bounding box center [338, 261] width 393 height 26
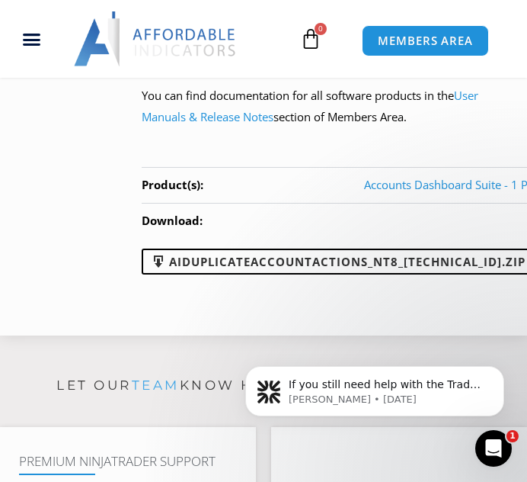
drag, startPoint x: 49, startPoint y: 149, endPoint x: 103, endPoint y: 149, distance: 54.1
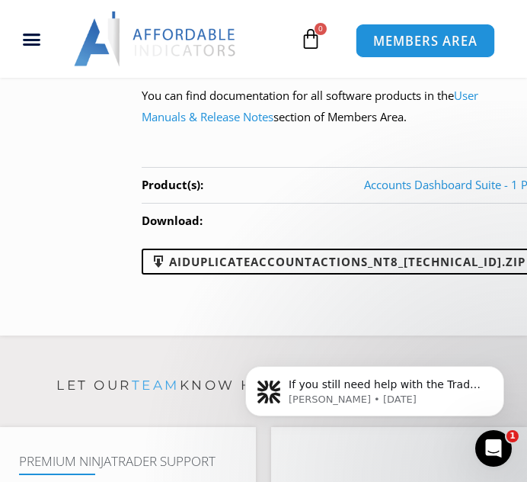
click at [387, 30] on link "MEMBERS AREA" at bounding box center [425, 41] width 139 height 34
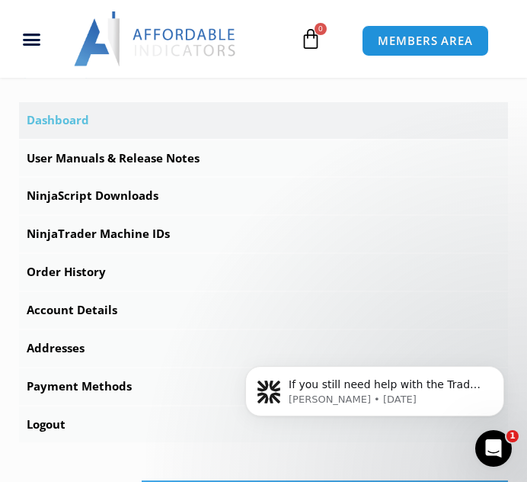
scroll to position [531, 0]
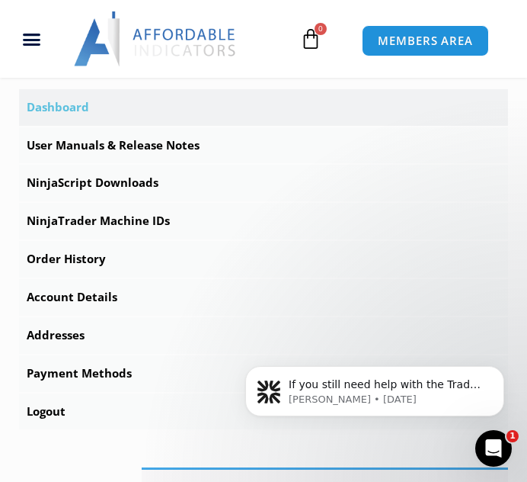
click at [107, 126] on link "Dashboard" at bounding box center [263, 107] width 489 height 37
click at [65, 126] on link "Dashboard" at bounding box center [263, 107] width 489 height 37
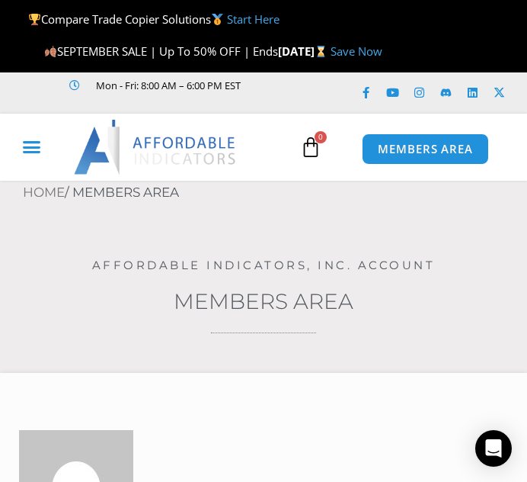
click at [46, 162] on div "Menu Toggle" at bounding box center [32, 147] width 53 height 29
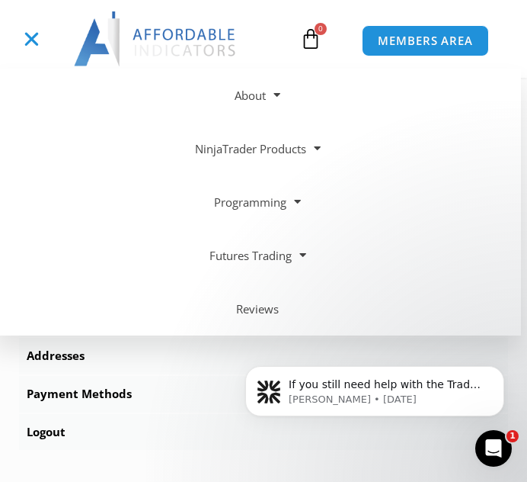
scroll to position [502, 0]
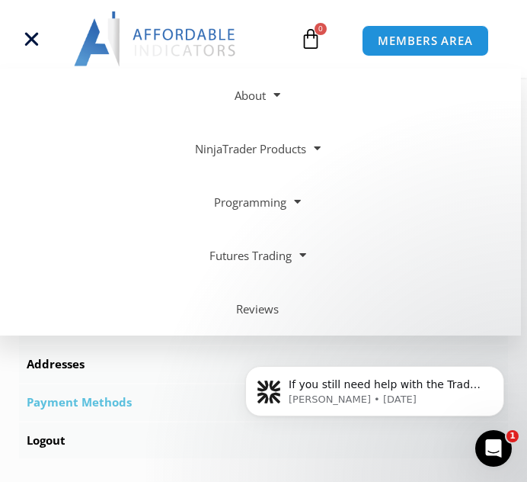
click at [116, 421] on link "Payment Methods" at bounding box center [263, 402] width 489 height 37
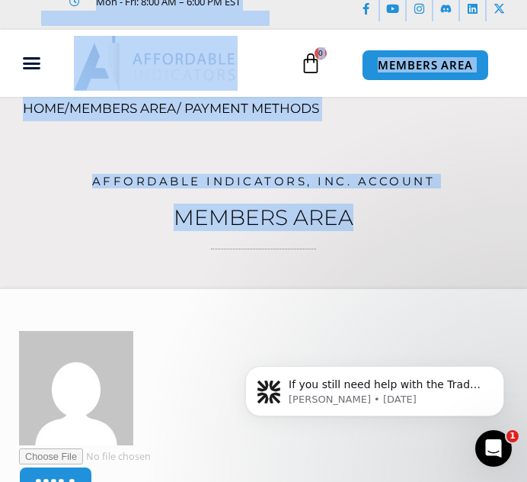
scroll to position [68, 0]
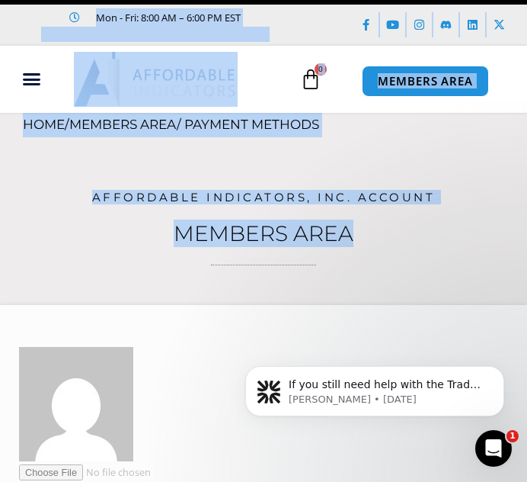
click at [270, 91] on div "No products in the cart. $ 0.00 0 Cart" at bounding box center [311, 79] width 85 height 44
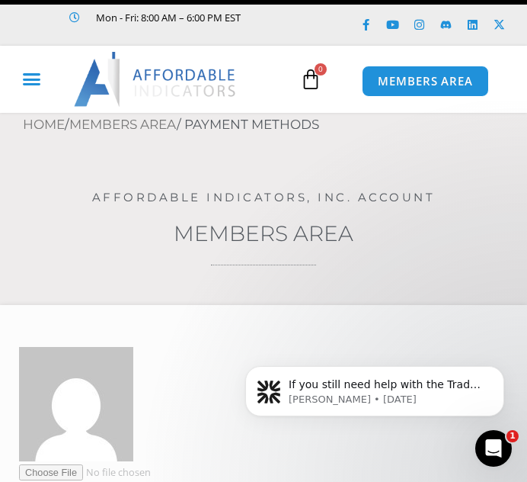
click at [40, 88] on icon "Menu Toggle" at bounding box center [31, 78] width 19 height 19
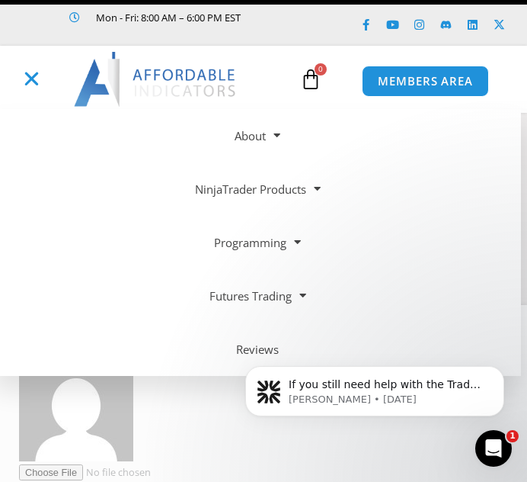
click at [34, 88] on icon "Menu Toggle" at bounding box center [31, 78] width 19 height 19
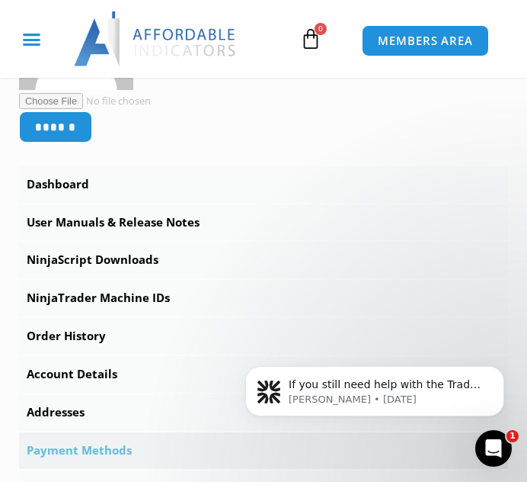
scroll to position [443, 0]
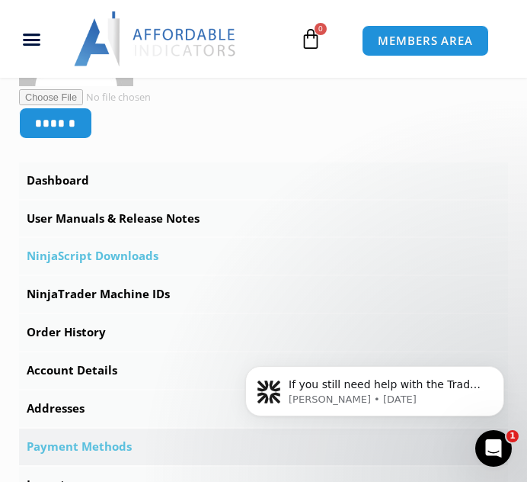
click at [67, 274] on link "NinjaScript Downloads" at bounding box center [263, 256] width 489 height 37
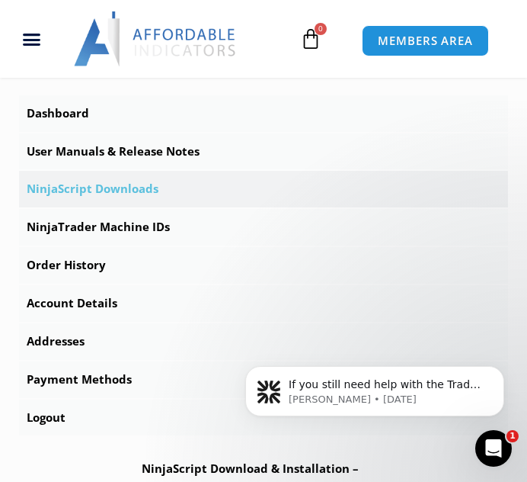
scroll to position [500, 0]
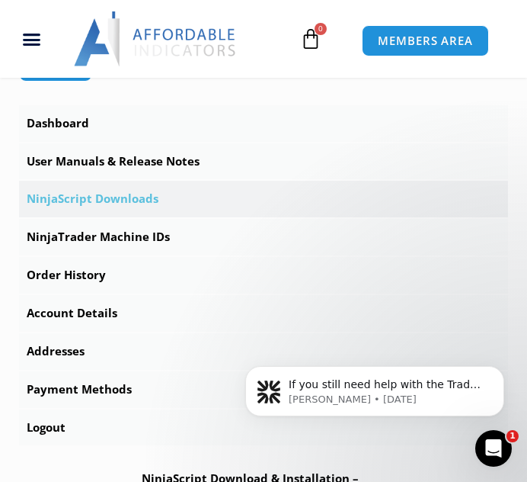
click at [221, 217] on link "NinjaScript Downloads" at bounding box center [263, 199] width 489 height 37
click at [134, 216] on link "NinjaScript Downloads" at bounding box center [263, 199] width 489 height 37
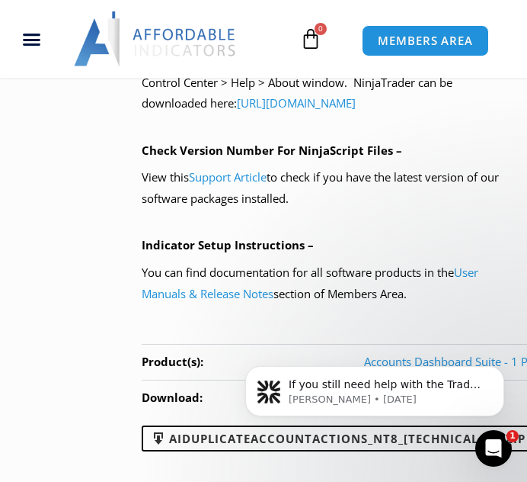
scroll to position [1480, 0]
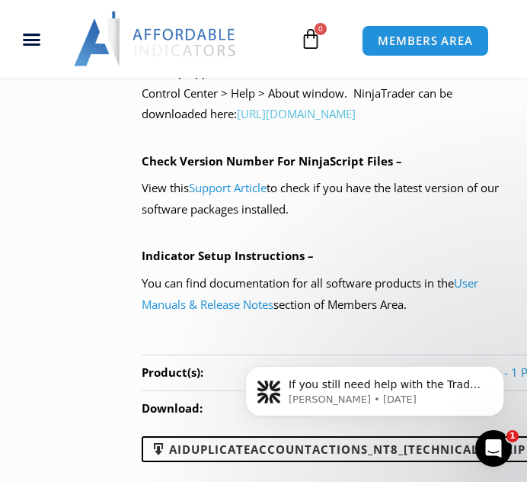
click at [299, 121] on link "https://account.ninjatrader.com/download" at bounding box center [296, 113] width 119 height 15
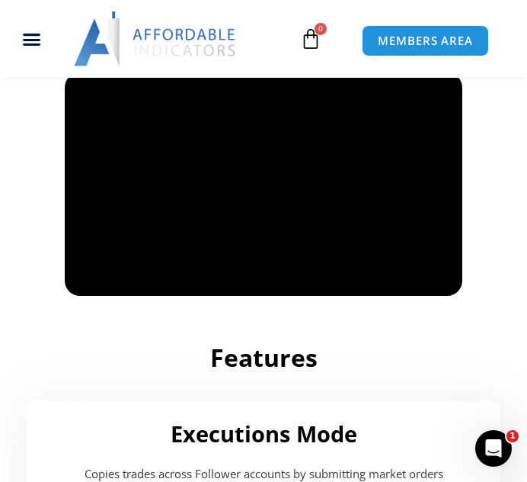
scroll to position [1361, 0]
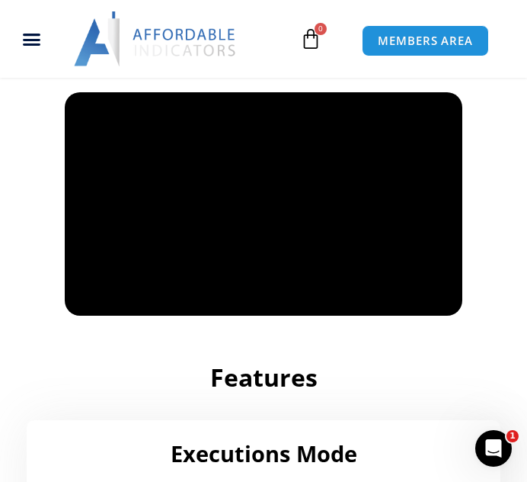
click at [215, 30] on img at bounding box center [156, 38] width 164 height 55
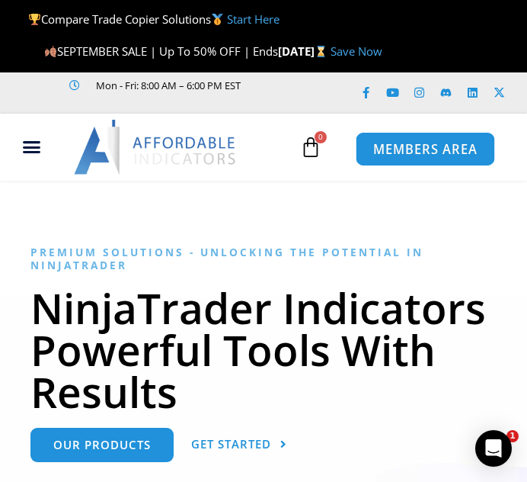
click at [399, 166] on link "MEMBERS AREA" at bounding box center [425, 149] width 139 height 34
click at [415, 156] on span "MEMBERS AREA" at bounding box center [426, 149] width 104 height 13
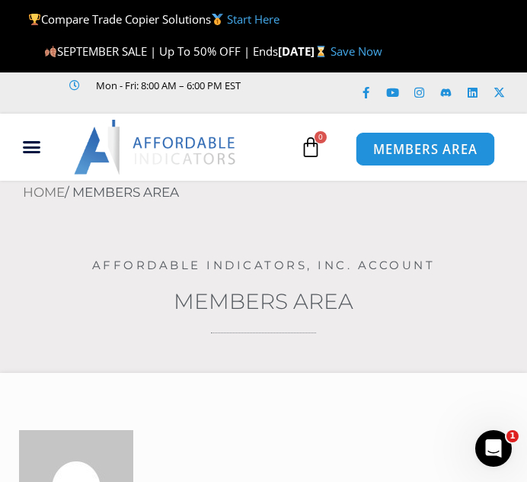
click at [414, 156] on span "MEMBERS AREA" at bounding box center [426, 149] width 104 height 13
click at [442, 156] on span "MEMBERS AREA" at bounding box center [426, 149] width 104 height 13
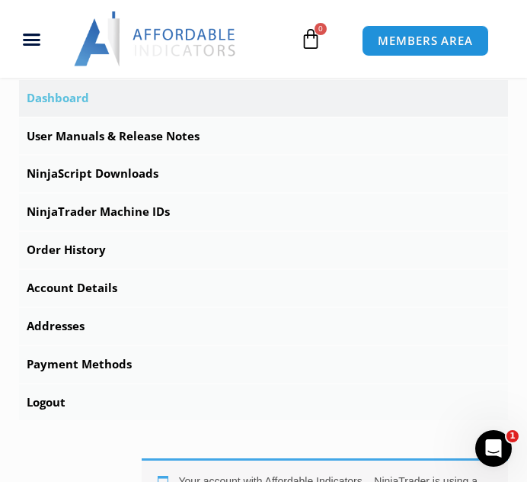
scroll to position [510, 0]
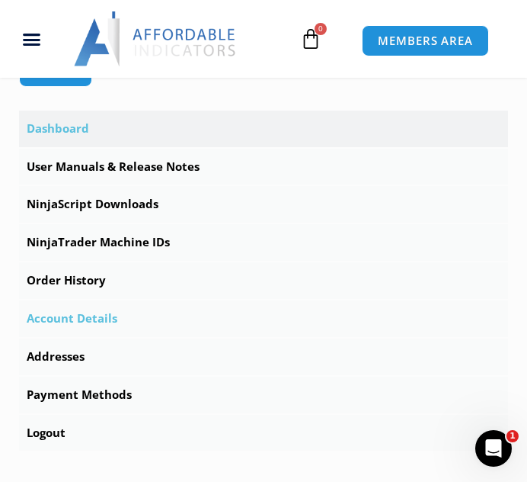
click at [103, 337] on link "Account Details" at bounding box center [263, 318] width 489 height 37
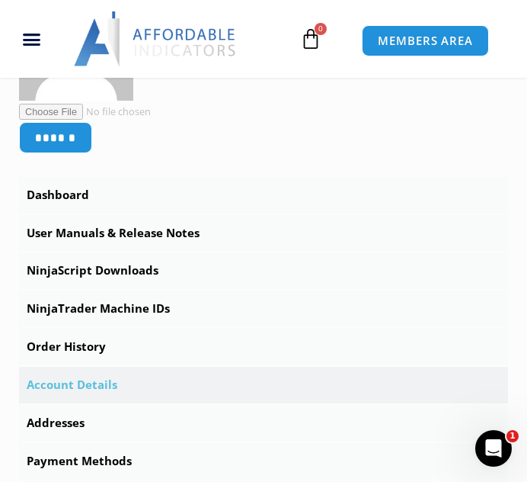
scroll to position [448, 0]
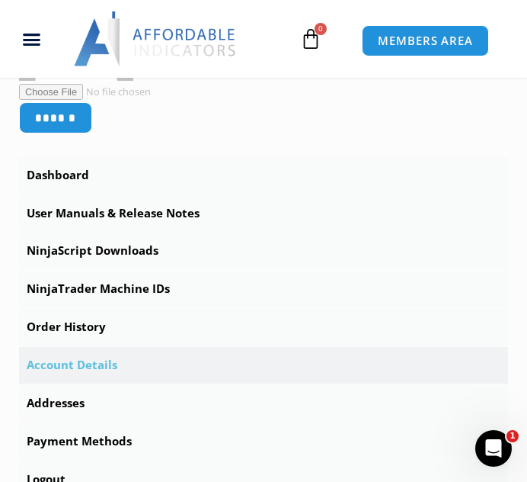
click at [97, 380] on link "Account Details" at bounding box center [263, 365] width 489 height 37
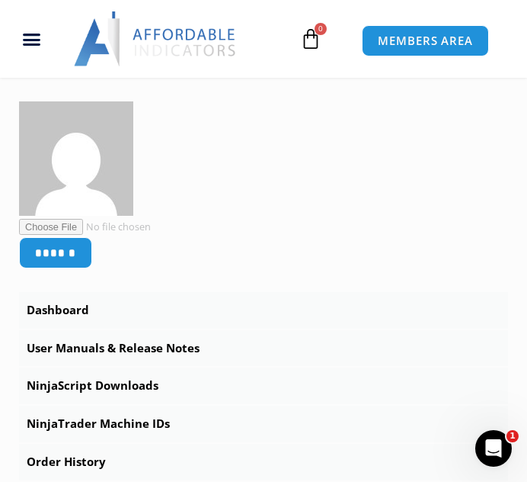
scroll to position [303, 0]
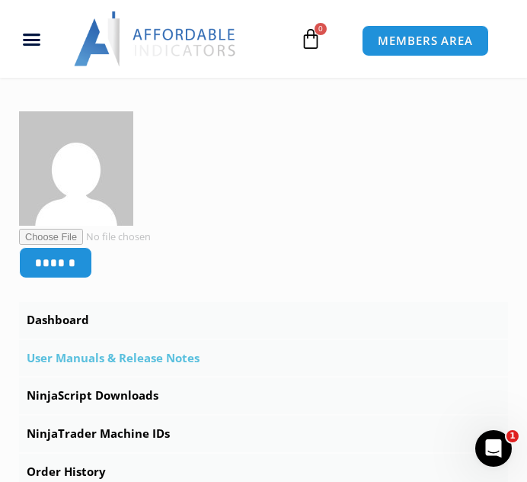
click at [85, 377] on link "User Manuals & Release Notes" at bounding box center [263, 358] width 489 height 37
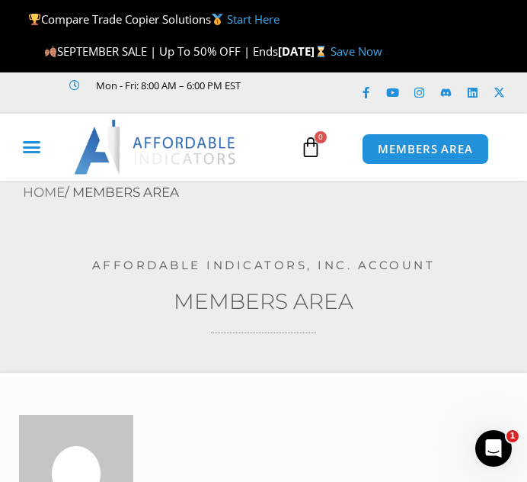
click at [37, 156] on icon "Menu Toggle" at bounding box center [31, 146] width 19 height 19
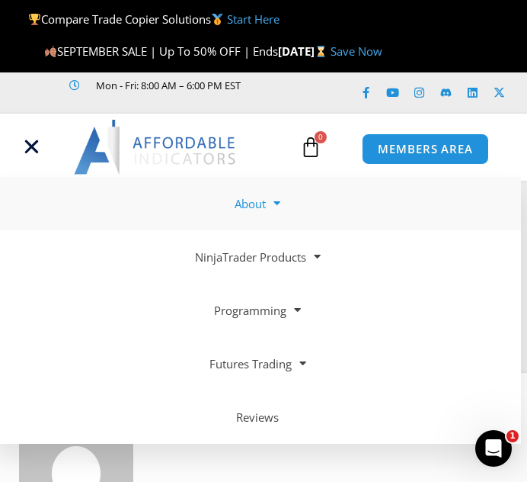
click at [261, 223] on link "About" at bounding box center [257, 203] width 527 height 53
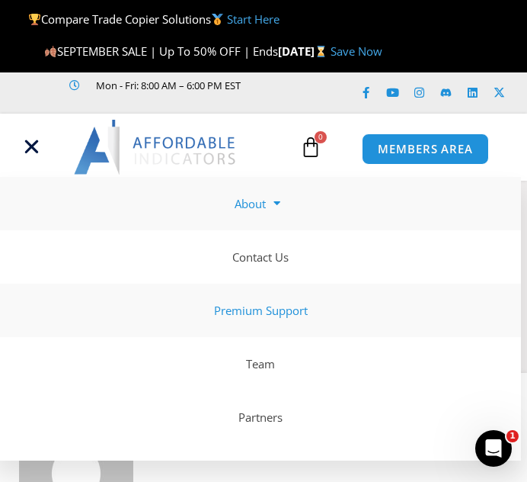
click at [256, 334] on link "Premium Support" at bounding box center [257, 310] width 527 height 53
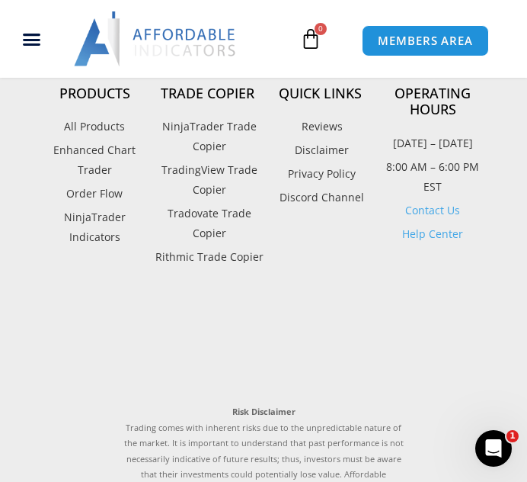
scroll to position [1044, 0]
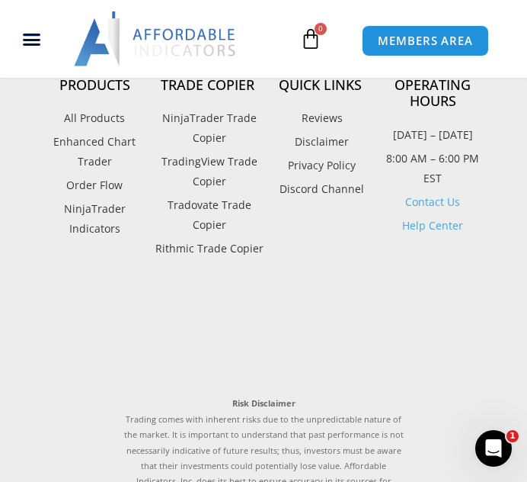
click at [442, 209] on link "Contact Us" at bounding box center [433, 201] width 55 height 14
click at [435, 204] on link "Contact Us" at bounding box center [433, 201] width 55 height 14
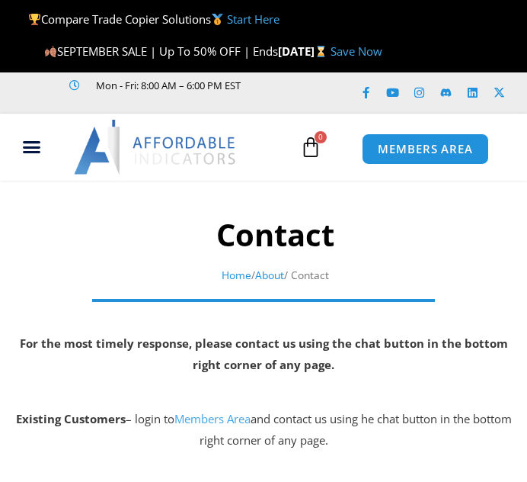
click at [512, 451] on p "Existing Customers – login to Members Area and contact us using he chat button …" at bounding box center [264, 430] width 512 height 43
click at [492, 452] on icon "Open Intercom Messenger" at bounding box center [494, 448] width 25 height 25
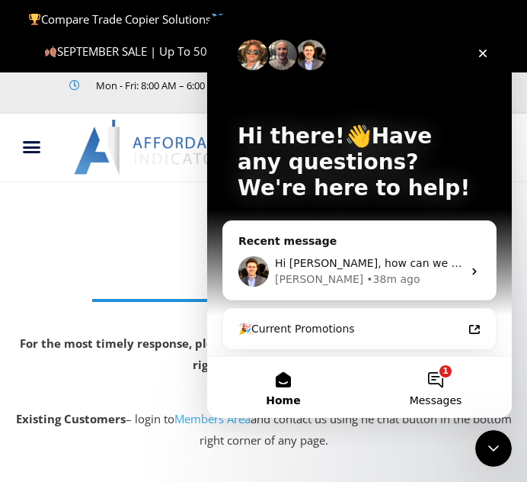
click at [433, 382] on button "1 Messages" at bounding box center [436, 387] width 152 height 61
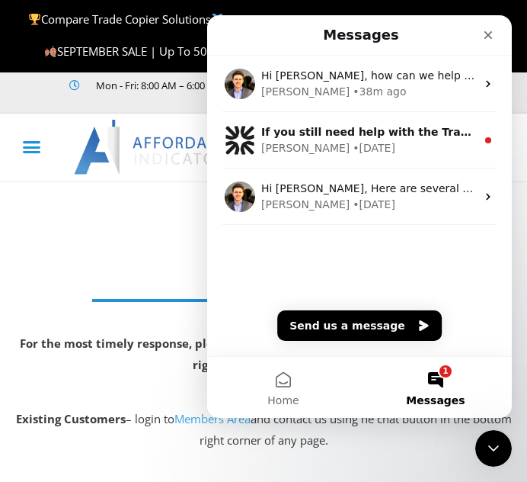
click at [40, 156] on icon "Menu Toggle" at bounding box center [31, 146] width 19 height 19
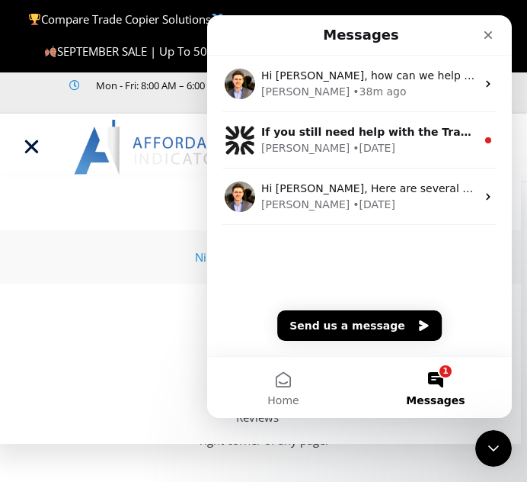
click at [107, 255] on link "NinjaTrader Products" at bounding box center [257, 256] width 527 height 53
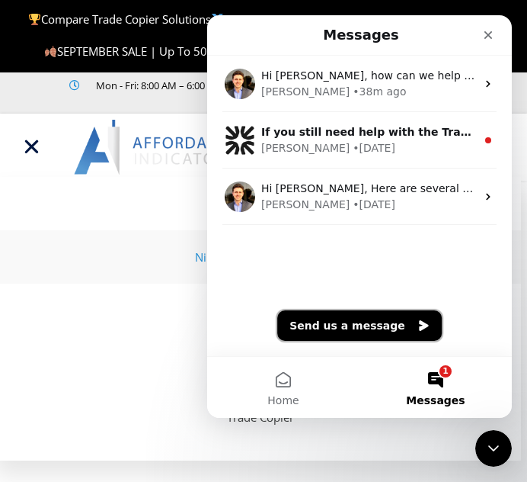
click at [338, 318] on button "Send us a message" at bounding box center [359, 325] width 165 height 30
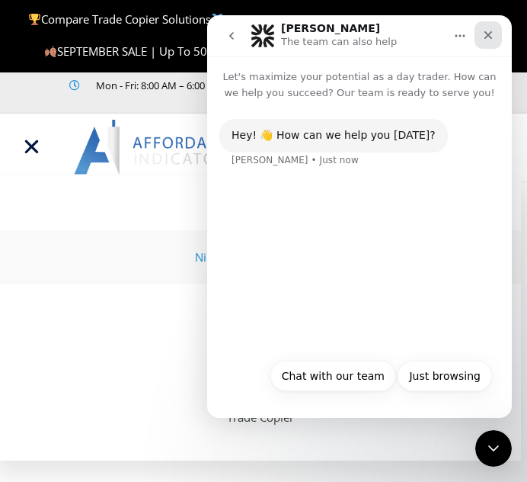
click at [488, 31] on icon "Close" at bounding box center [489, 35] width 12 height 12
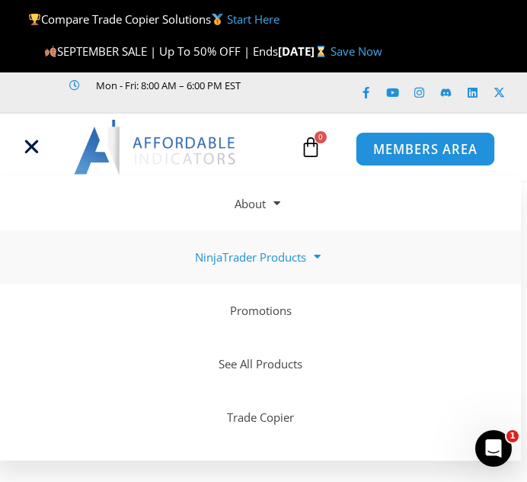
click at [390, 156] on span "MEMBERS AREA" at bounding box center [426, 149] width 104 height 13
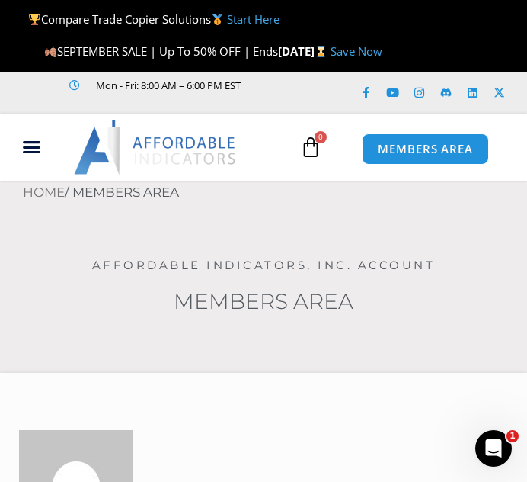
click at [139, 205] on nav "Home / Members Area" at bounding box center [275, 193] width 505 height 24
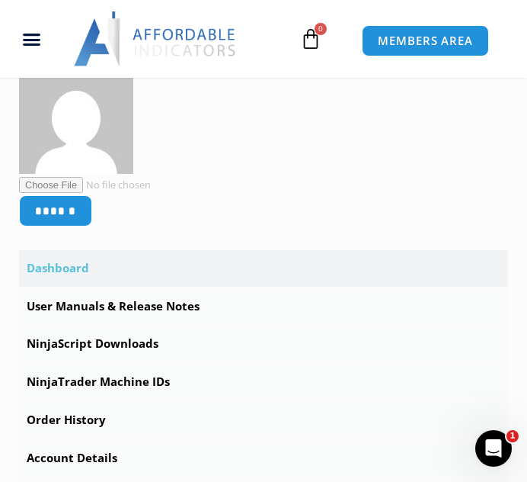
scroll to position [384, 0]
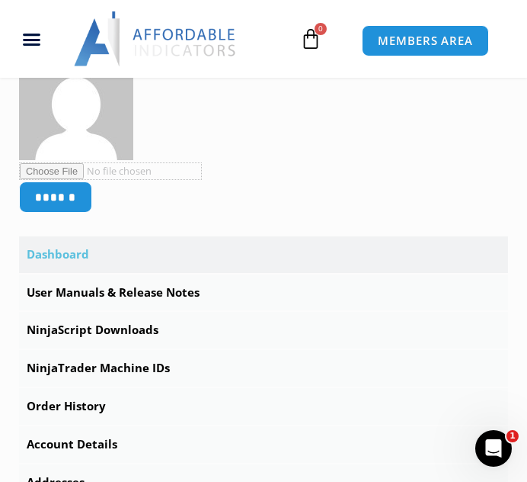
click at [116, 180] on input "file" at bounding box center [110, 171] width 183 height 18
click at [78, 463] on link "Account Details" at bounding box center [263, 444] width 489 height 37
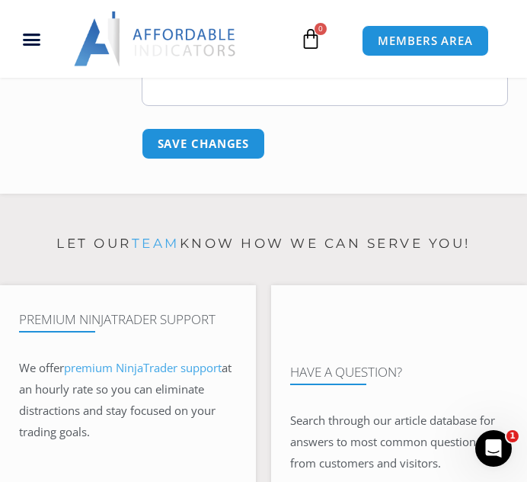
scroll to position [1589, 0]
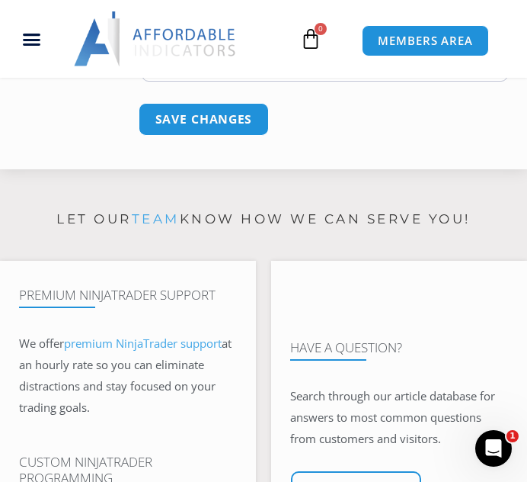
click at [213, 127] on button "Save changes" at bounding box center [203, 119] width 130 height 33
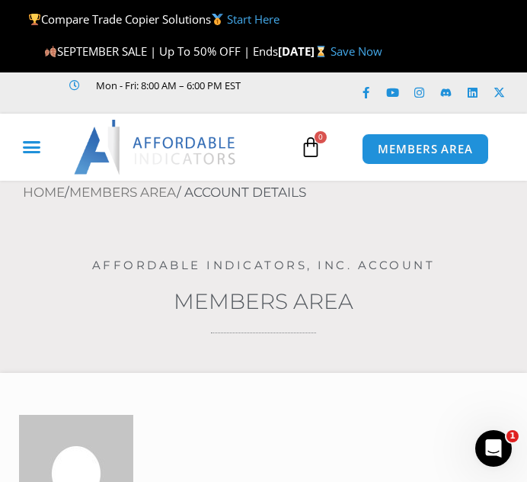
click at [30, 156] on icon "Menu Toggle" at bounding box center [31, 146] width 19 height 19
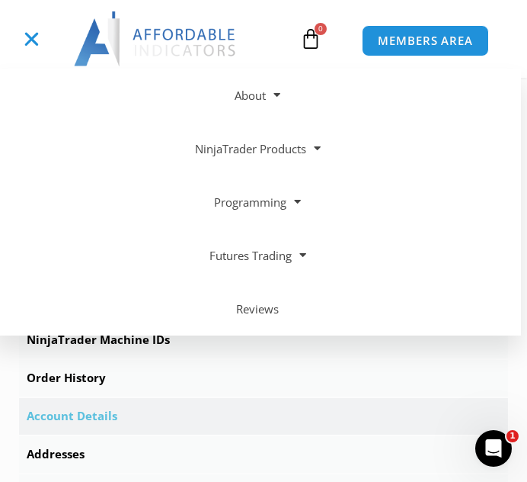
scroll to position [436, 0]
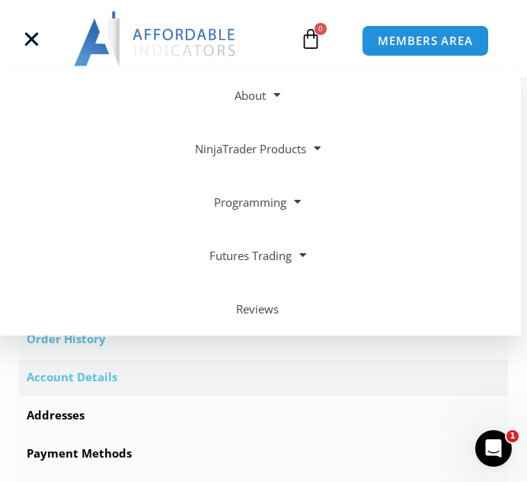
click at [376, 355] on link "Order History" at bounding box center [263, 339] width 489 height 37
click at [366, 386] on link "Account Details" at bounding box center [263, 377] width 489 height 37
click at [188, 396] on link "Account Details" at bounding box center [263, 377] width 489 height 37
click at [82, 396] on link "Account Details" at bounding box center [263, 377] width 489 height 37
click at [120, 358] on link "Order History" at bounding box center [263, 339] width 489 height 37
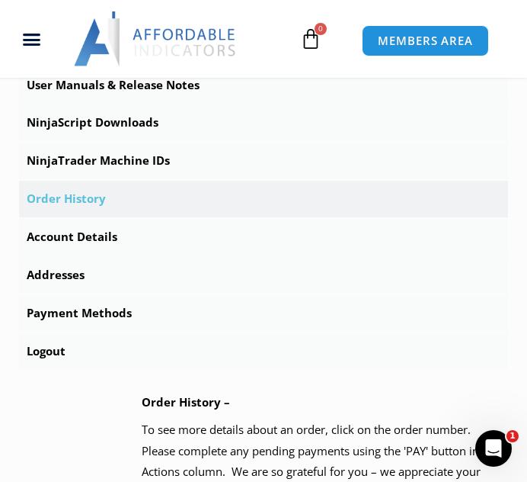
scroll to position [555, 0]
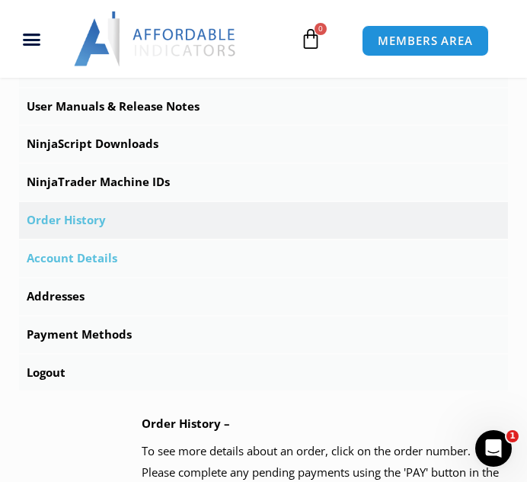
click at [82, 277] on link "Account Details" at bounding box center [263, 258] width 489 height 37
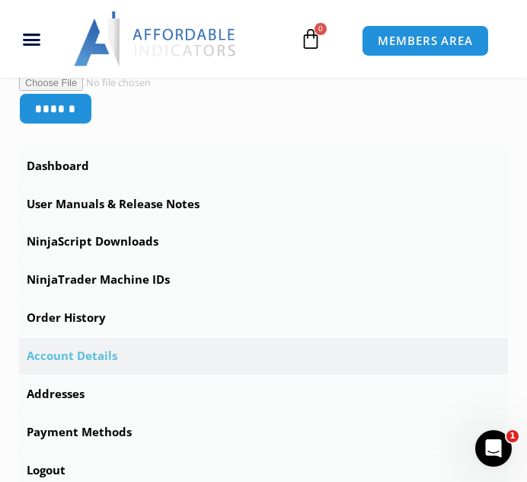
scroll to position [467, 0]
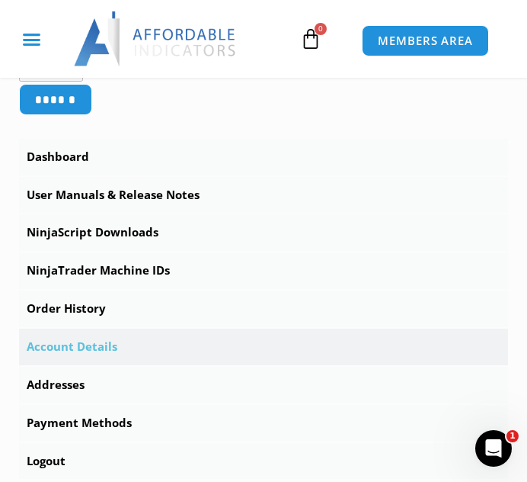
click at [33, 34] on icon "Menu Toggle" at bounding box center [31, 39] width 19 height 19
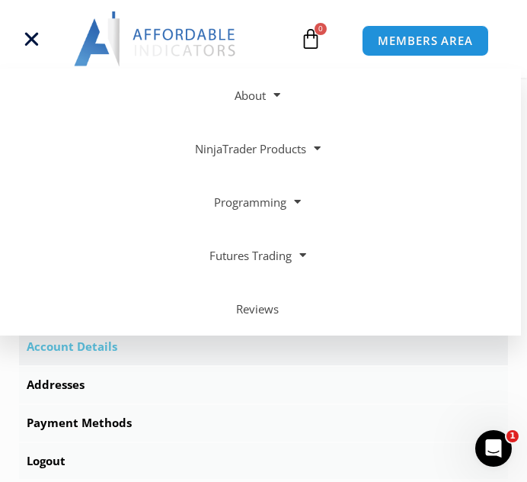
click at [287, 365] on link "Account Details" at bounding box center [263, 347] width 489 height 37
click at [317, 435] on link "Payment Methods" at bounding box center [263, 423] width 489 height 37
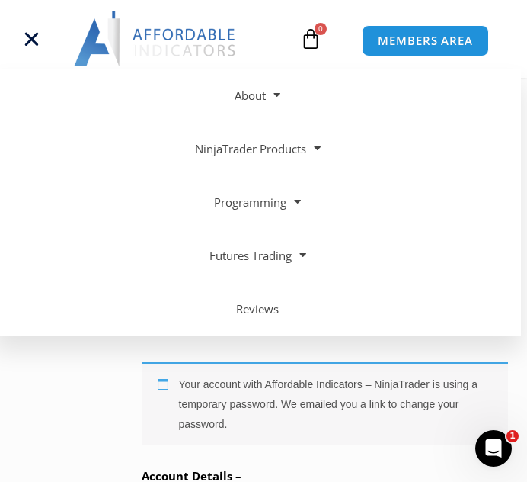
scroll to position [421, 0]
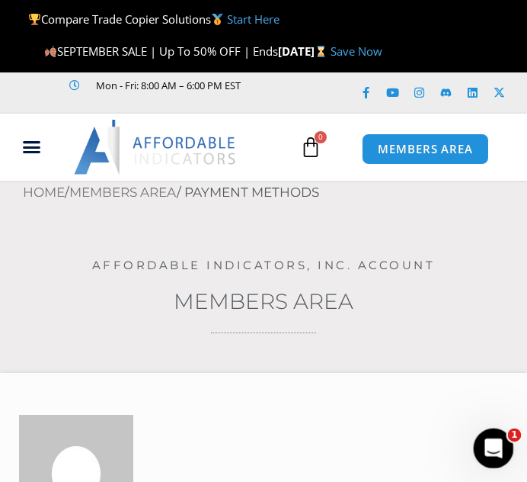
click at [489, 446] on icon "Open Intercom Messenger" at bounding box center [491, 446] width 25 height 25
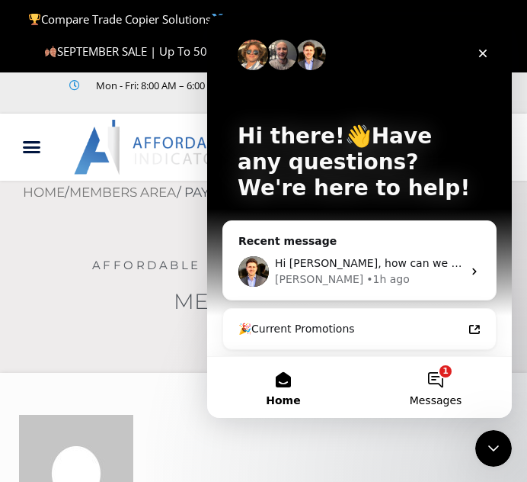
click at [441, 391] on button "1 Messages" at bounding box center [436, 387] width 152 height 61
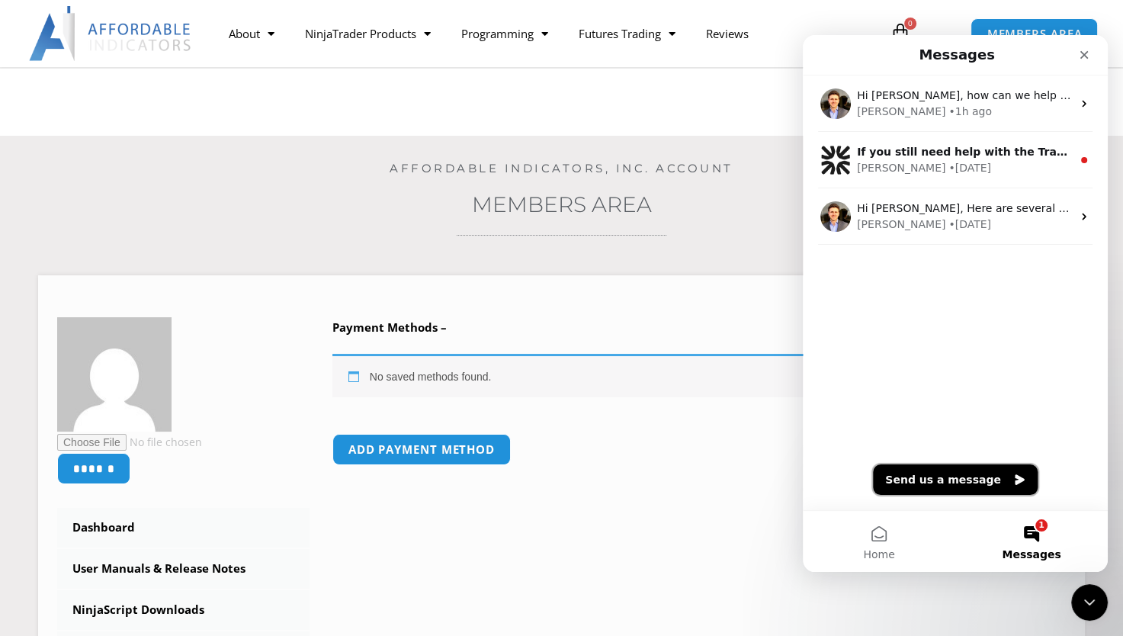
click at [527, 479] on button "Send us a message" at bounding box center [955, 479] width 165 height 30
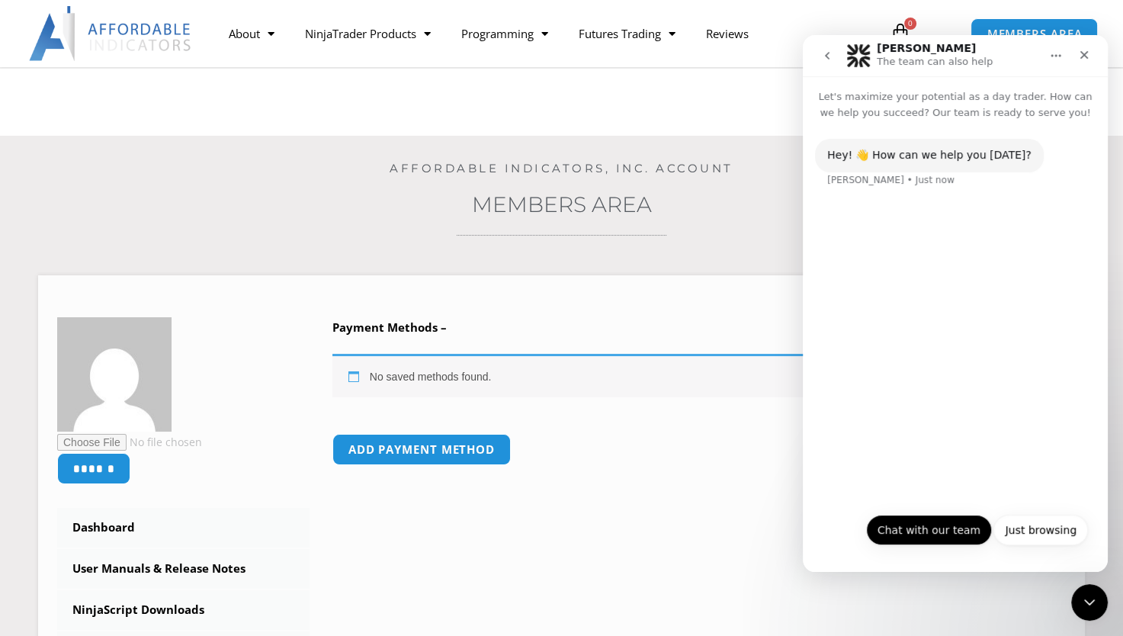
click at [527, 481] on button "Chat with our team" at bounding box center [929, 530] width 126 height 30
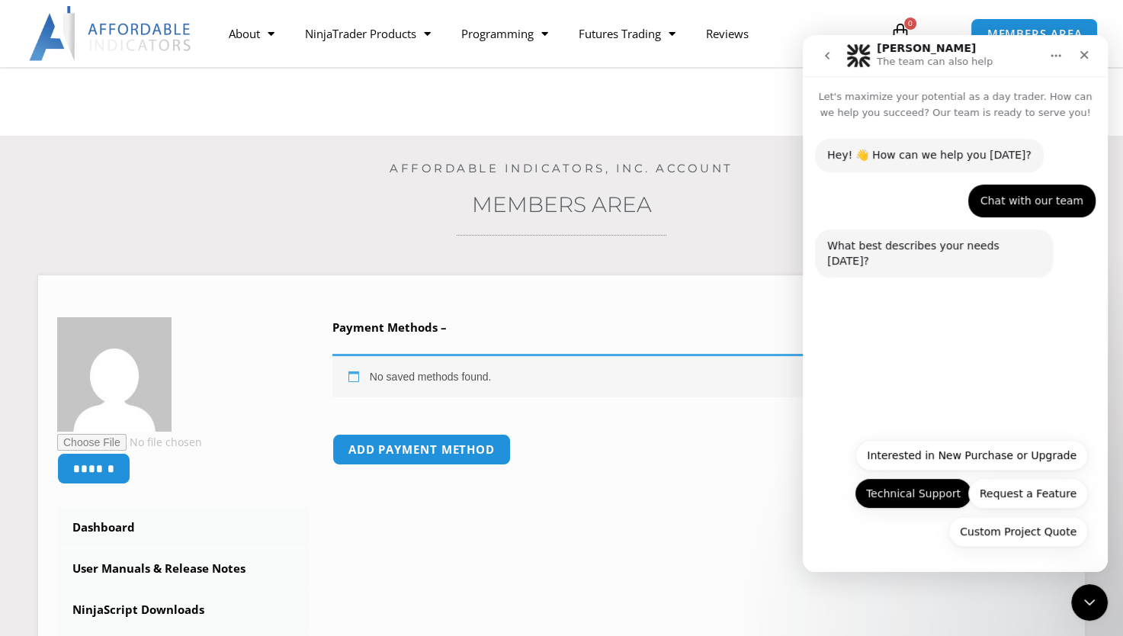
click at [527, 481] on button "Technical Support" at bounding box center [912, 493] width 117 height 30
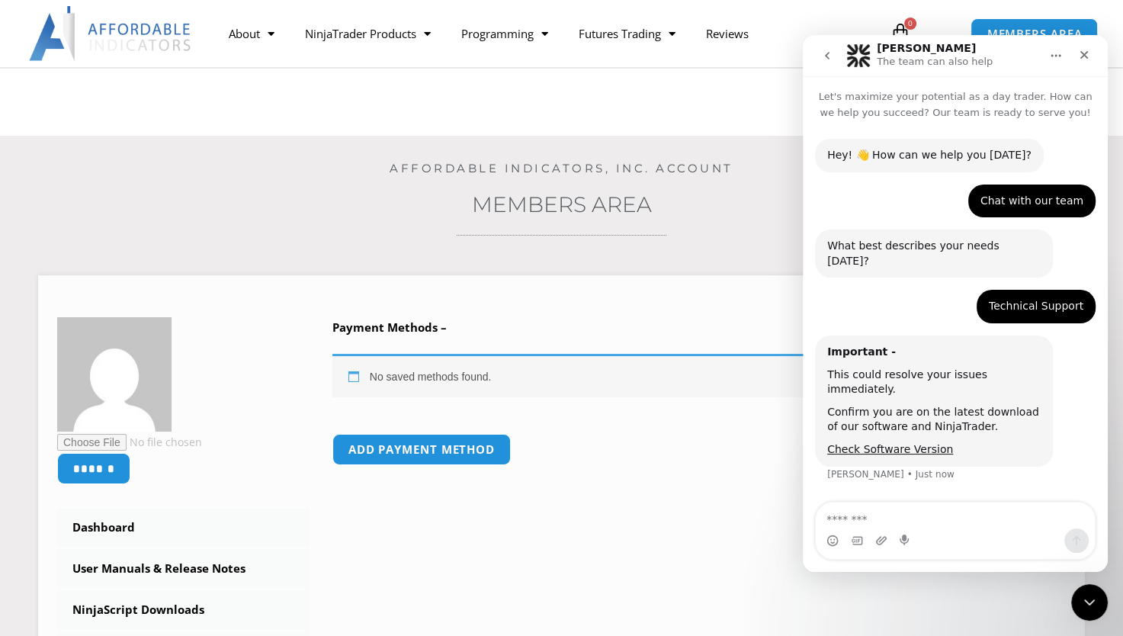
click at [527, 481] on textarea "Message…" at bounding box center [955, 515] width 279 height 26
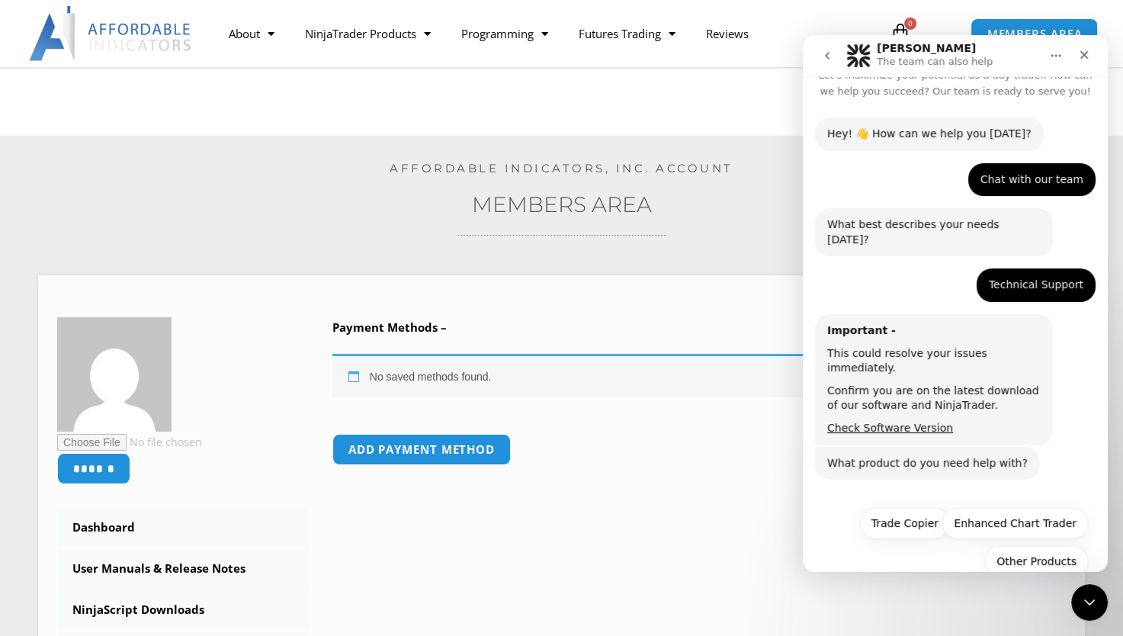
click at [527, 481] on div "Other Products Trade Copier Enhanced Chart Trader Other Products" at bounding box center [954, 546] width 265 height 76
click at [527, 481] on button "Other Products" at bounding box center [1036, 561] width 103 height 30
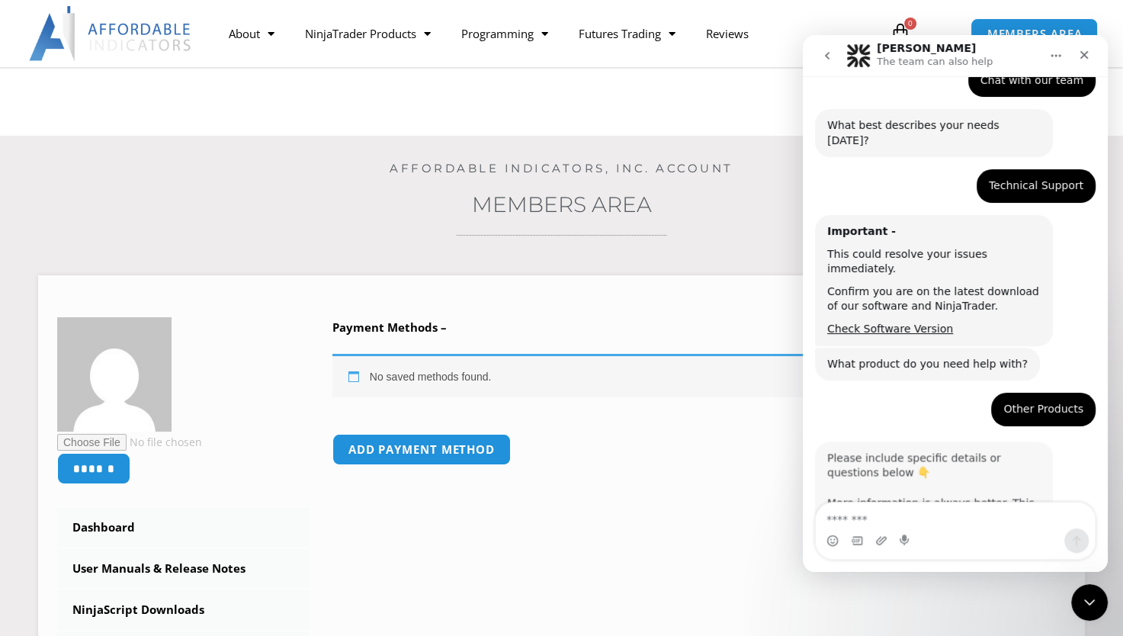
scroll to position [151, 0]
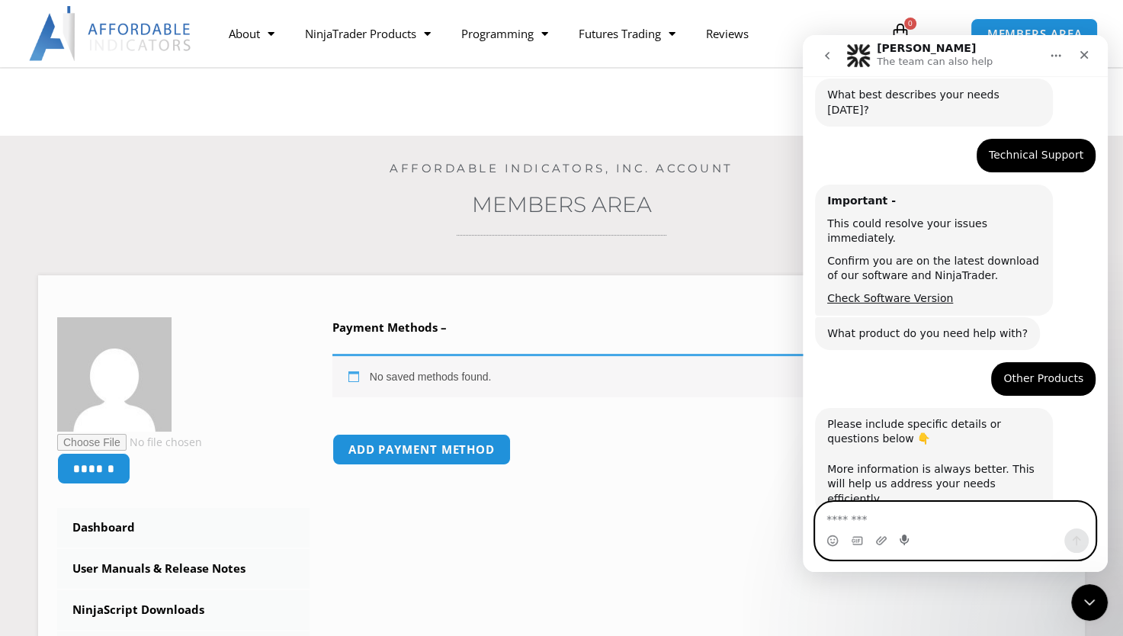
click at [527, 481] on icon "Start recording" at bounding box center [903, 539] width 9 height 11
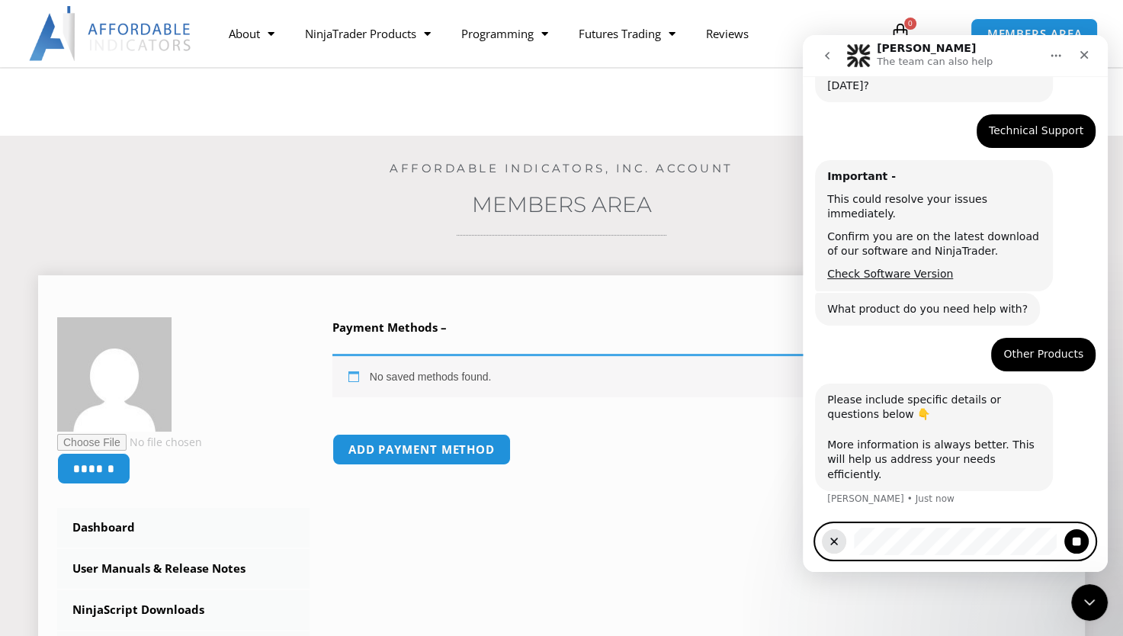
scroll to position [179, 0]
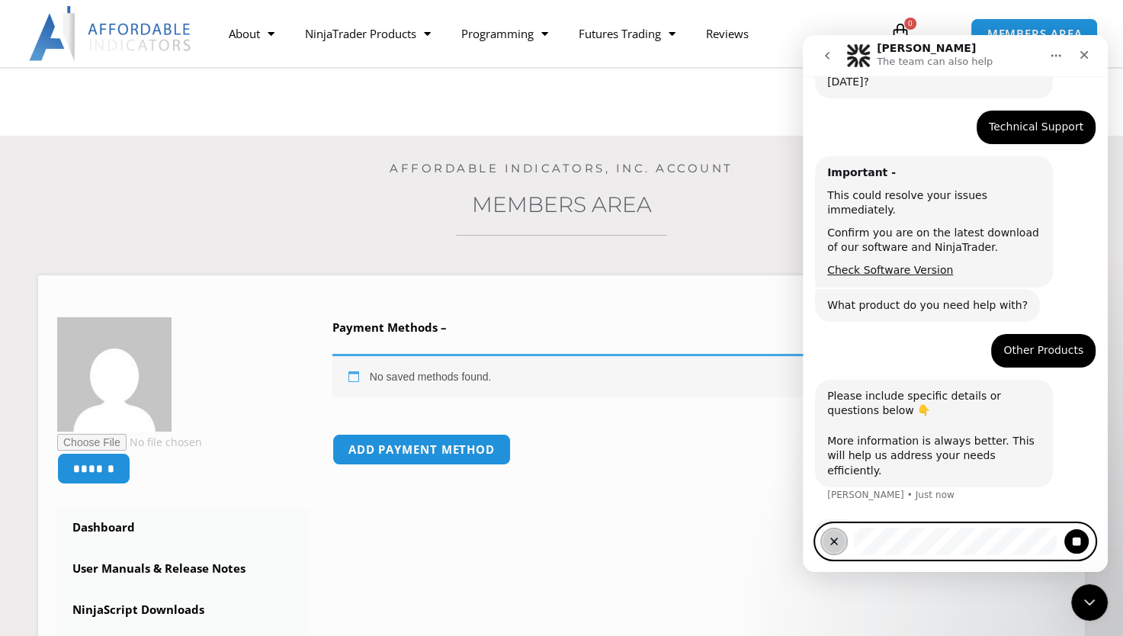
click at [527, 481] on icon "Clear recording" at bounding box center [834, 541] width 6 height 6
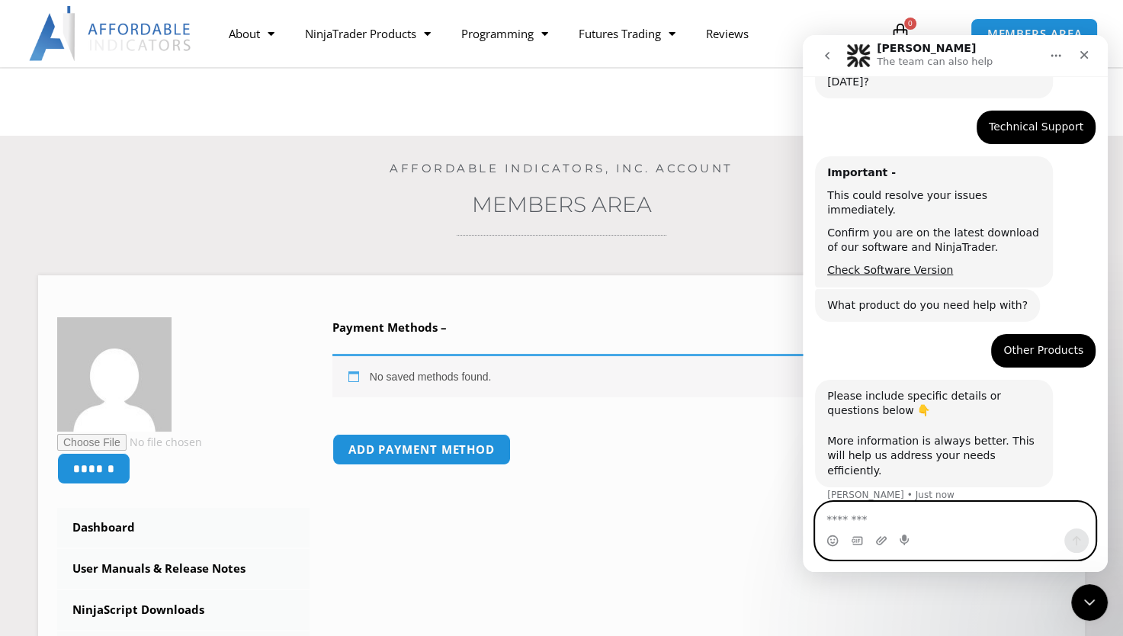
scroll to position [200, 0]
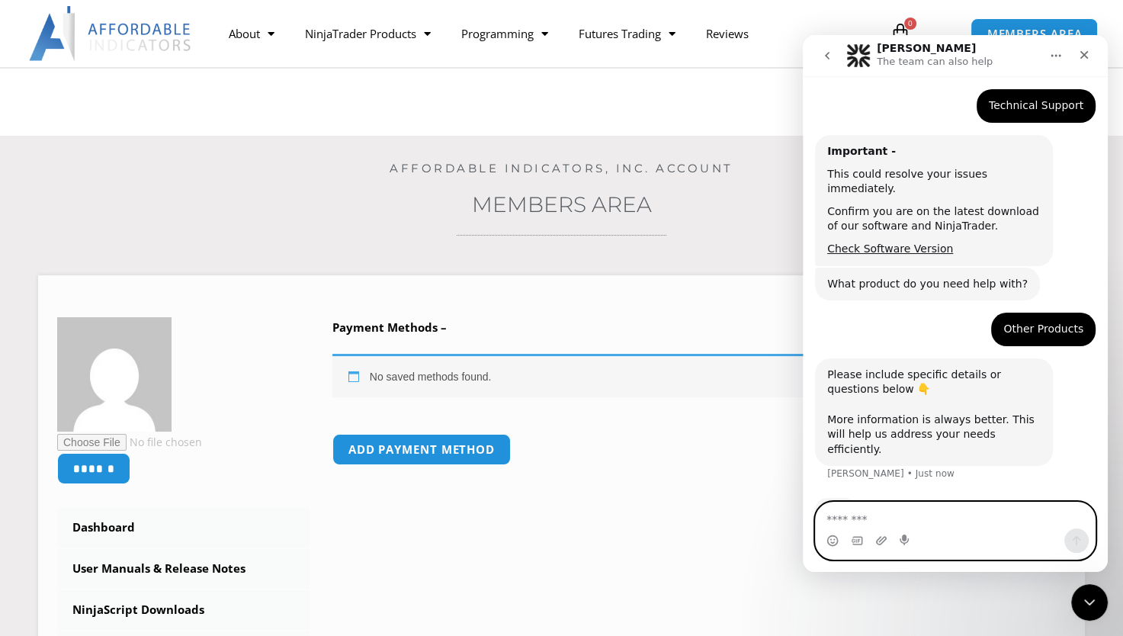
click at [527, 481] on textarea "Message…" at bounding box center [955, 515] width 279 height 26
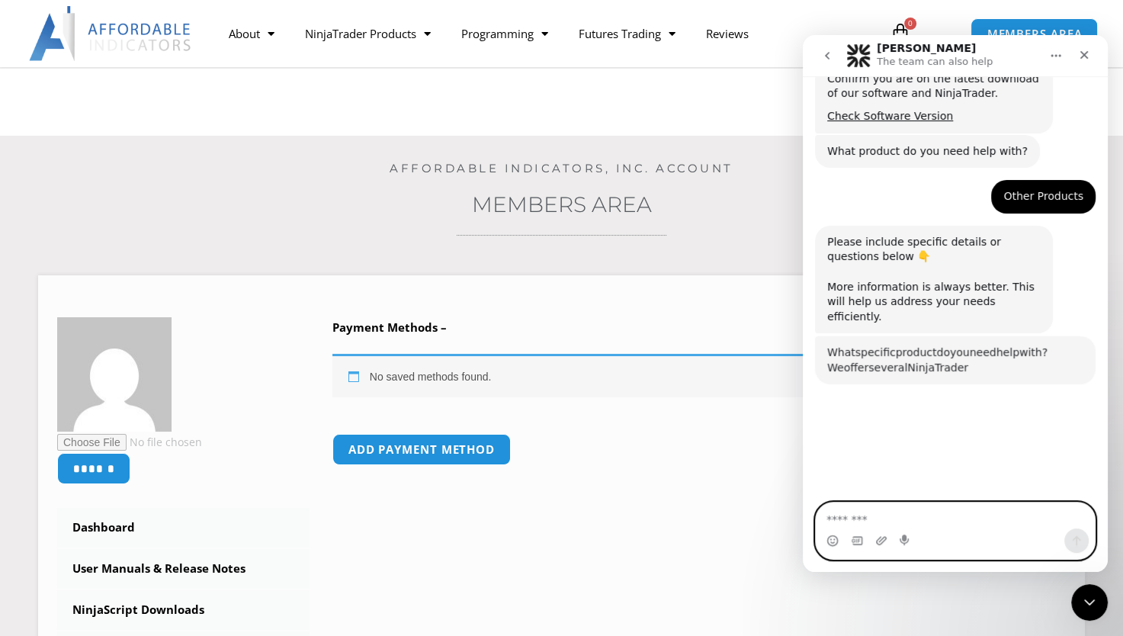
click at [527, 481] on textarea "Message…" at bounding box center [955, 515] width 279 height 26
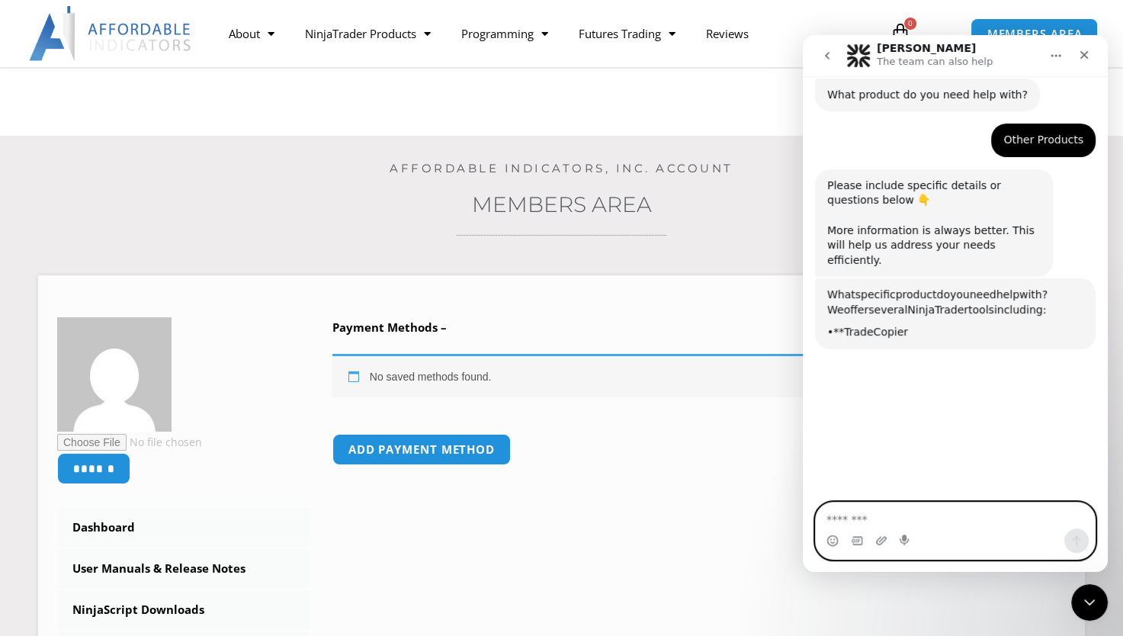
scroll to position [395, 0]
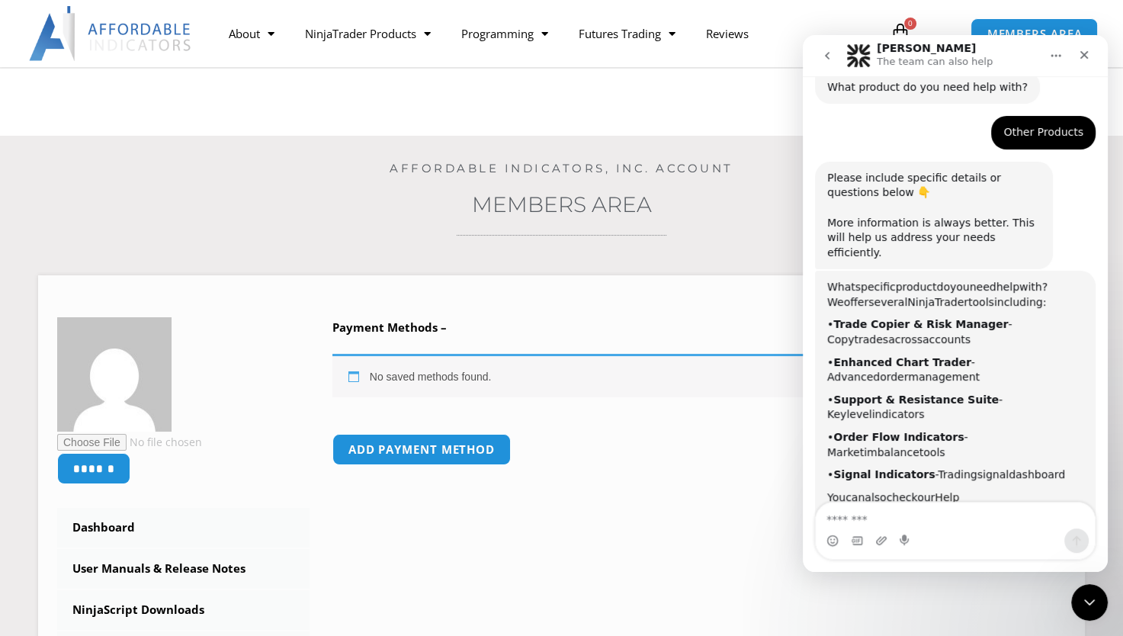
click at [527, 481] on link "Help Center" at bounding box center [893, 504] width 132 height 27
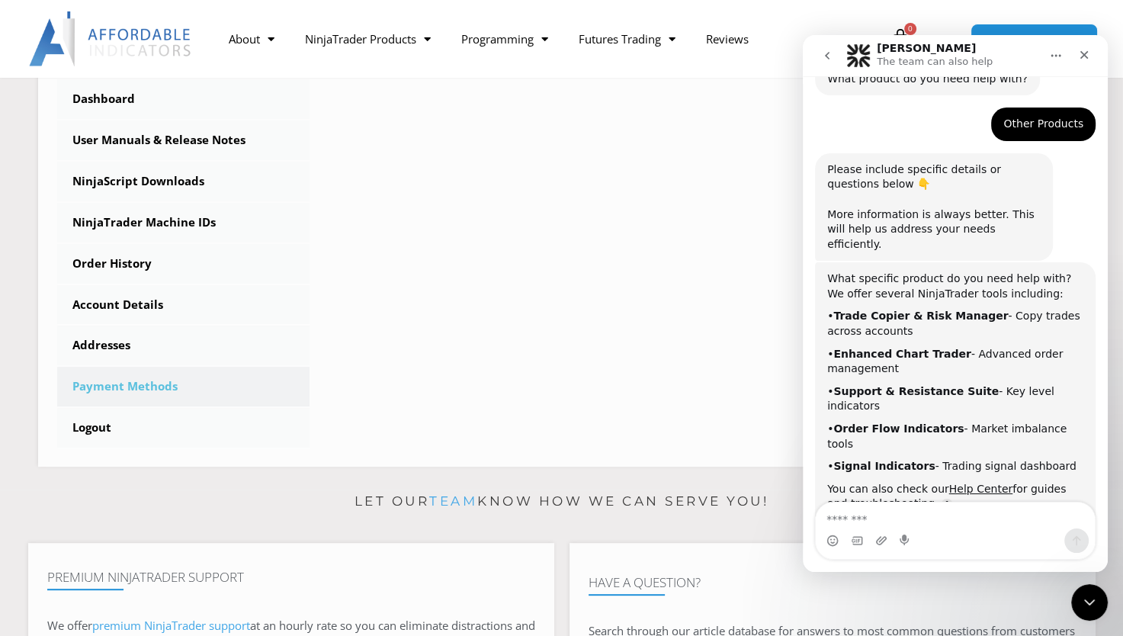
scroll to position [460, 0]
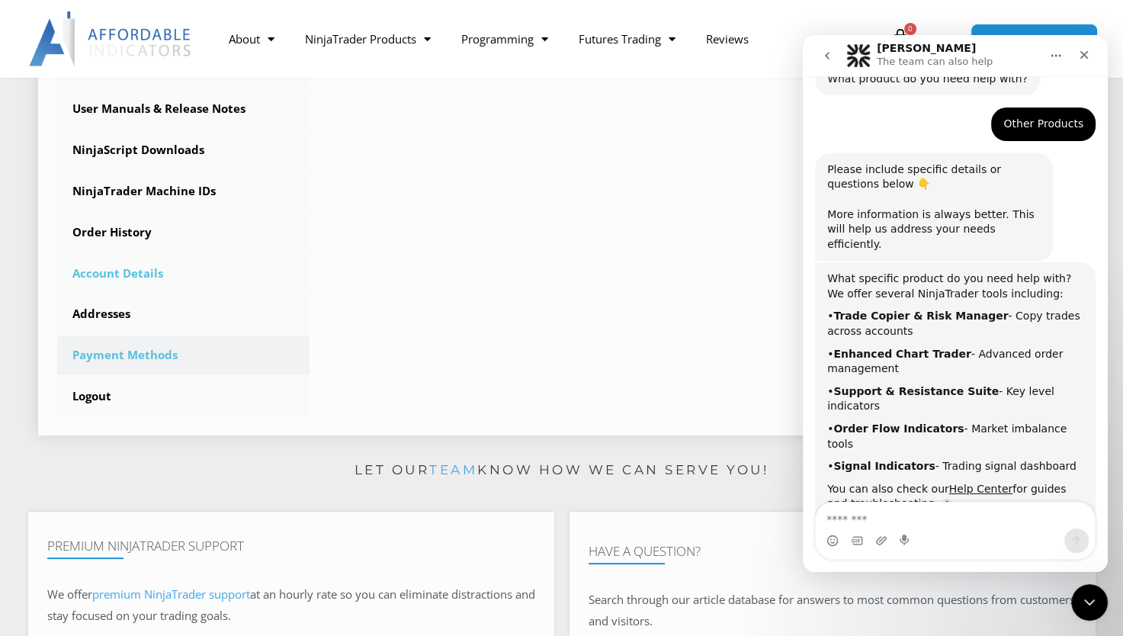
click at [110, 283] on link "Account Details" at bounding box center [183, 274] width 252 height 40
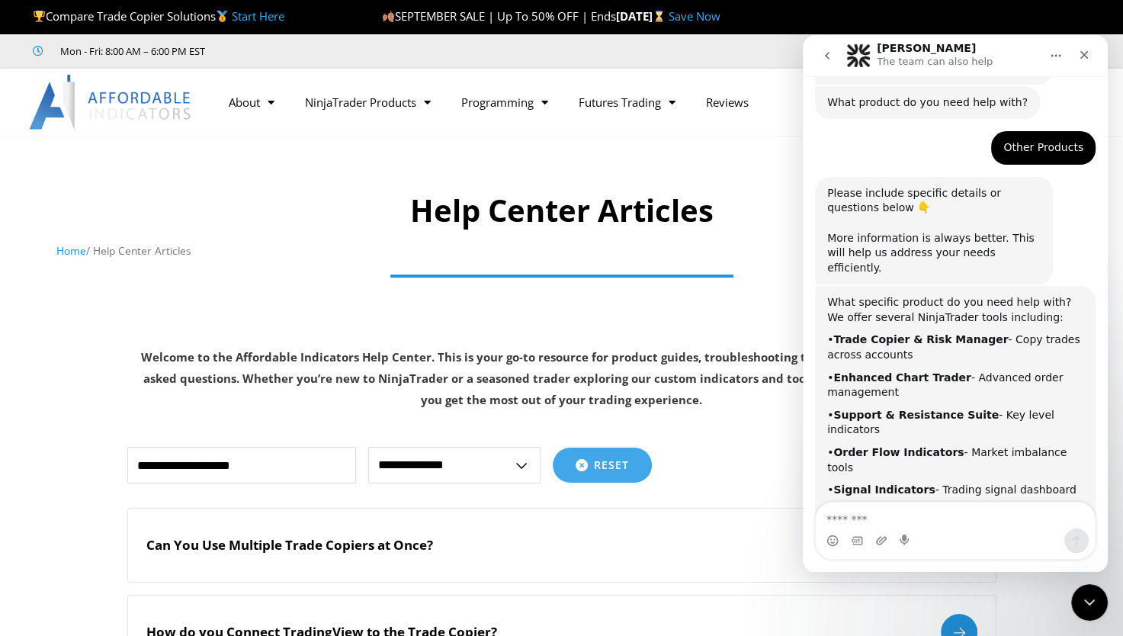
scroll to position [403, 0]
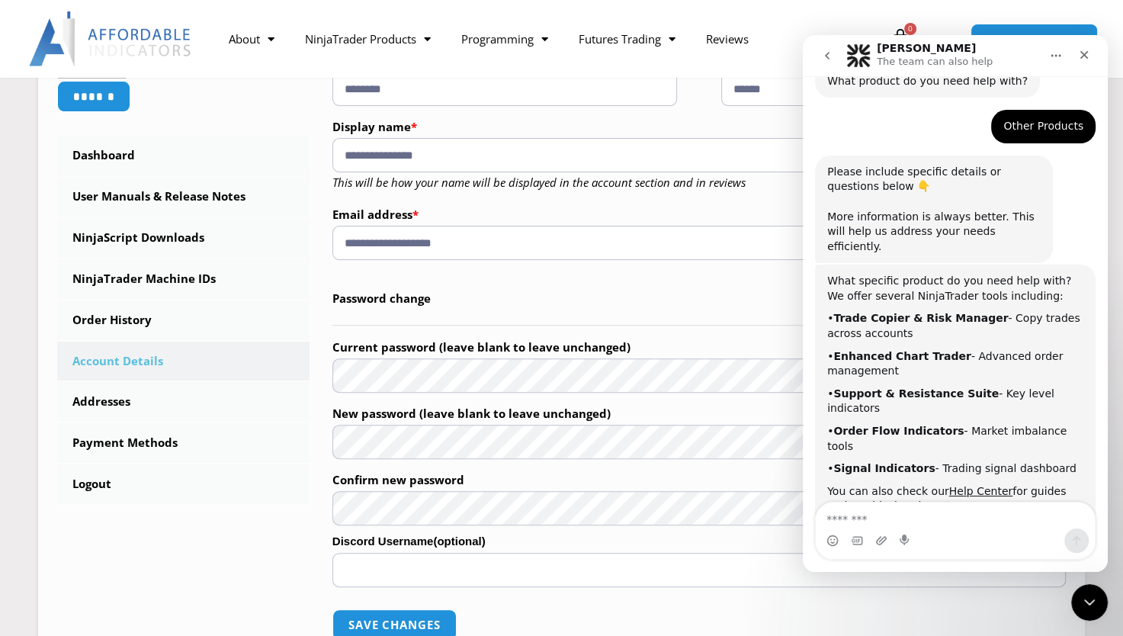
scroll to position [370, 0]
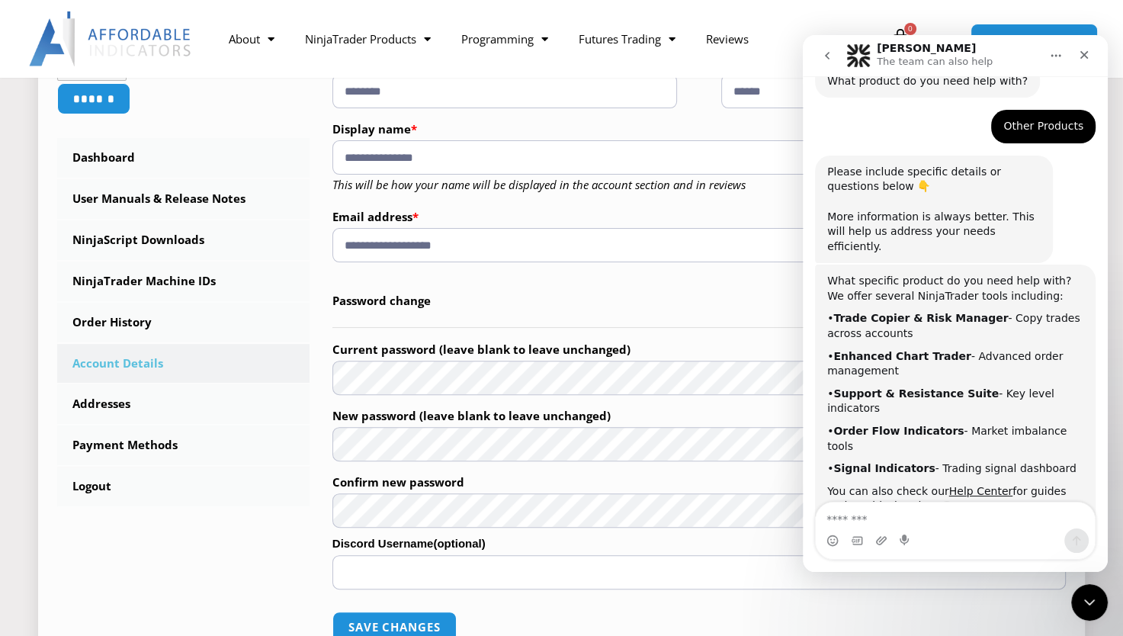
click at [515, 247] on input "**********" at bounding box center [698, 245] width 733 height 34
type input "**********"
click at [1086, 53] on icon "Close" at bounding box center [1084, 55] width 12 height 12
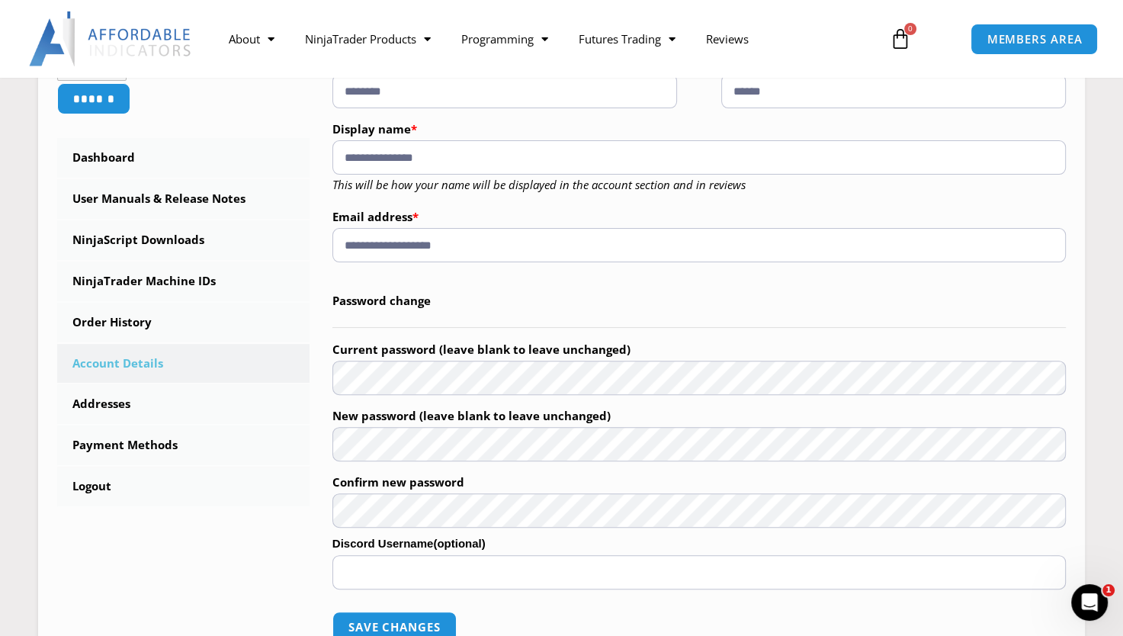
scroll to position [402, 0]
click at [421, 297] on legend "Password change" at bounding box center [698, 301] width 733 height 53
click at [431, 621] on button "Save changes" at bounding box center [394, 627] width 130 height 33
click at [431, 627] on button "Save changes" at bounding box center [394, 627] width 130 height 33
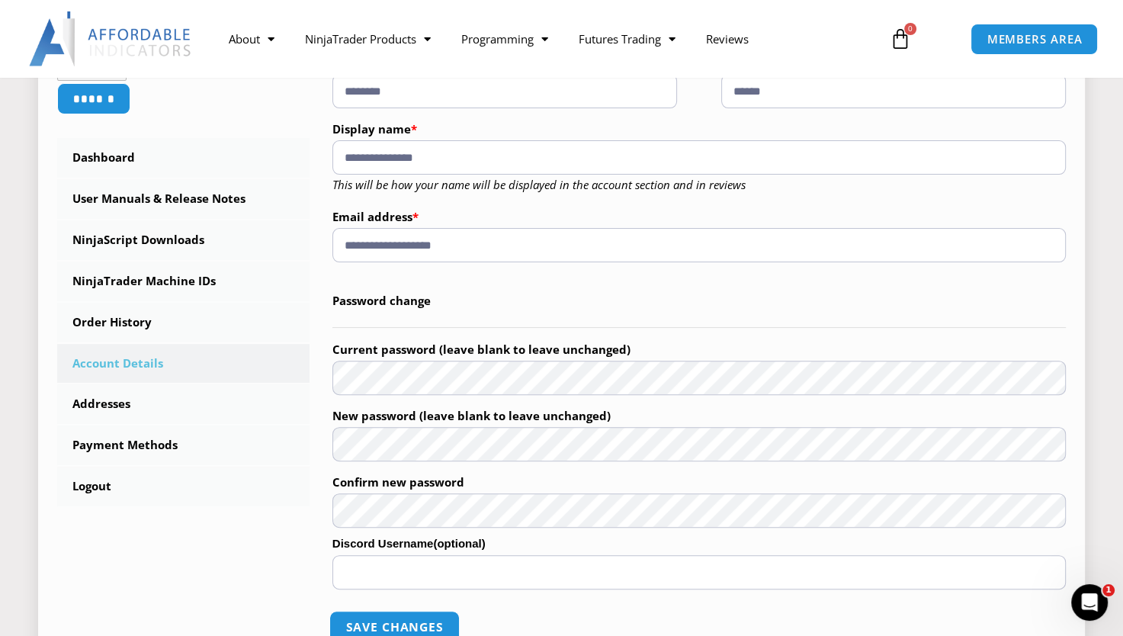
click at [431, 627] on button "Save changes" at bounding box center [394, 627] width 130 height 33
click at [426, 620] on button "Save changes" at bounding box center [394, 627] width 130 height 33
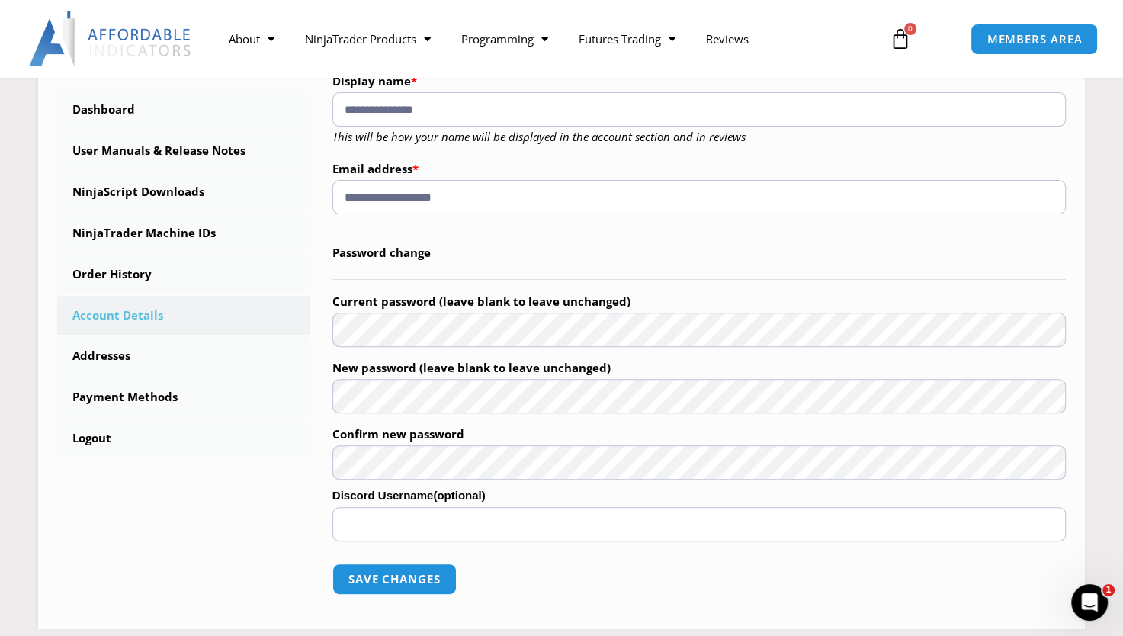
scroll to position [422, 0]
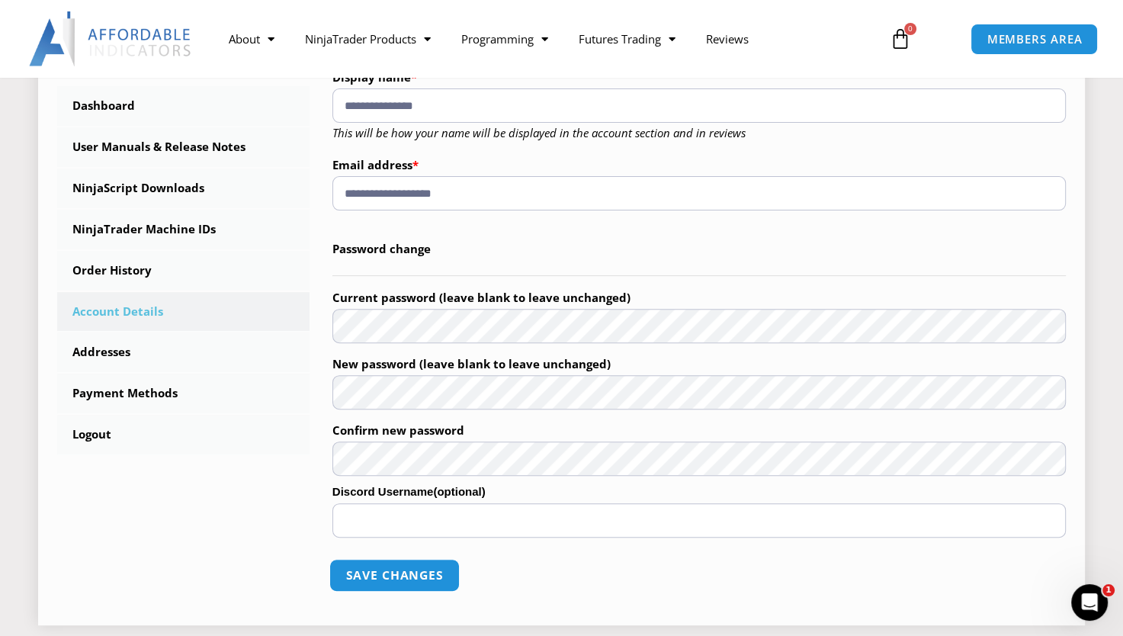
click at [389, 588] on button "Save changes" at bounding box center [394, 575] width 130 height 33
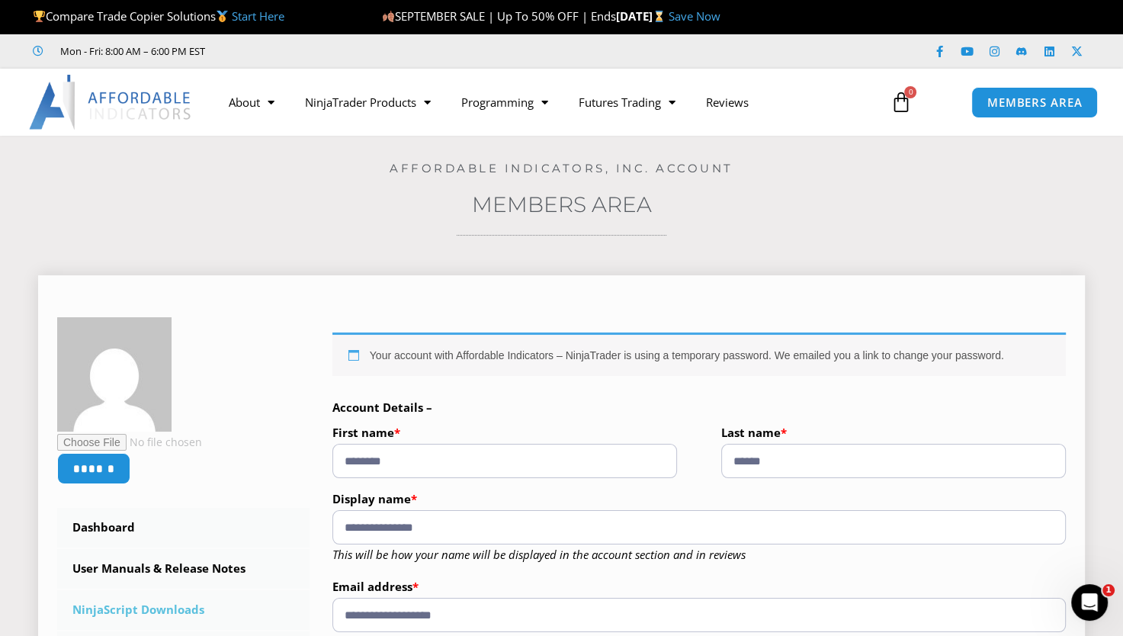
click at [171, 608] on link "NinjaScript Downloads" at bounding box center [183, 610] width 252 height 40
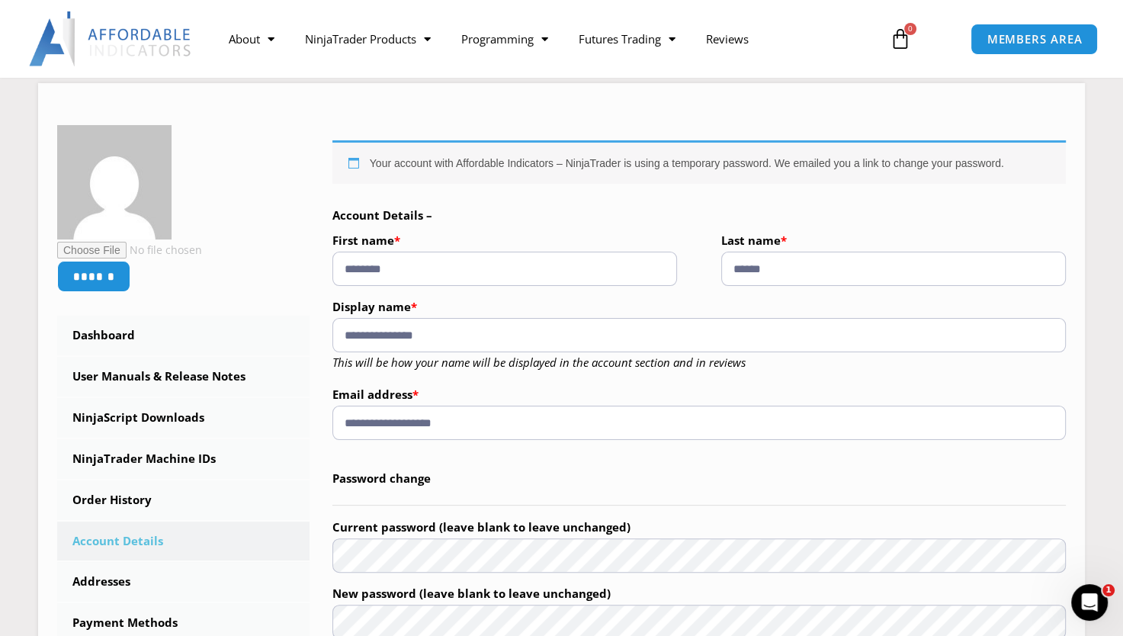
scroll to position [262, 0]
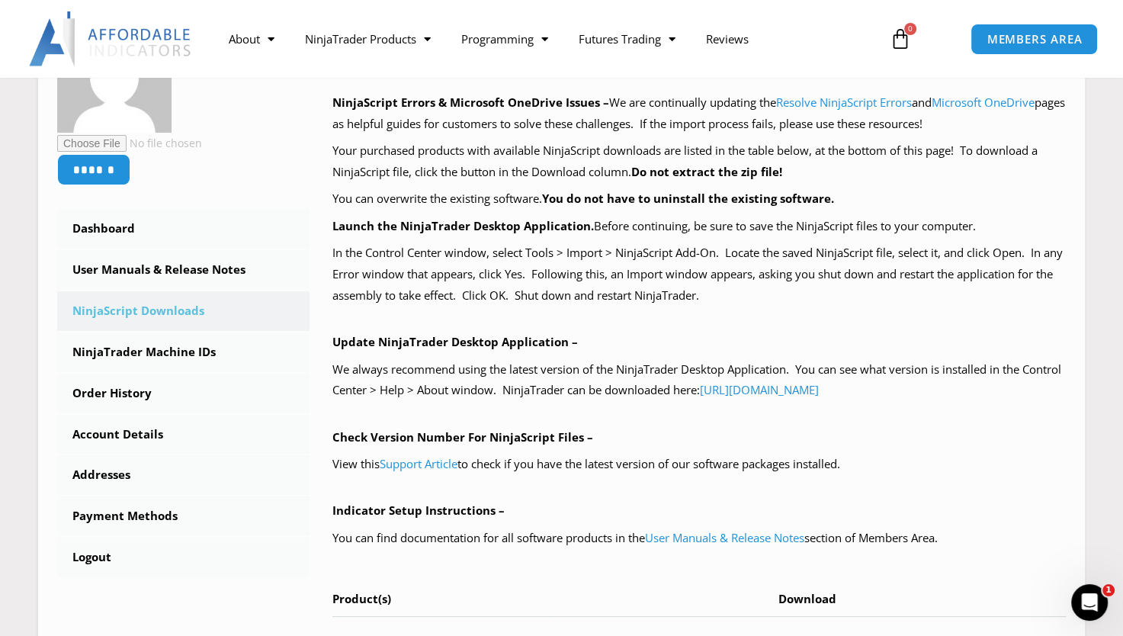
scroll to position [319, 0]
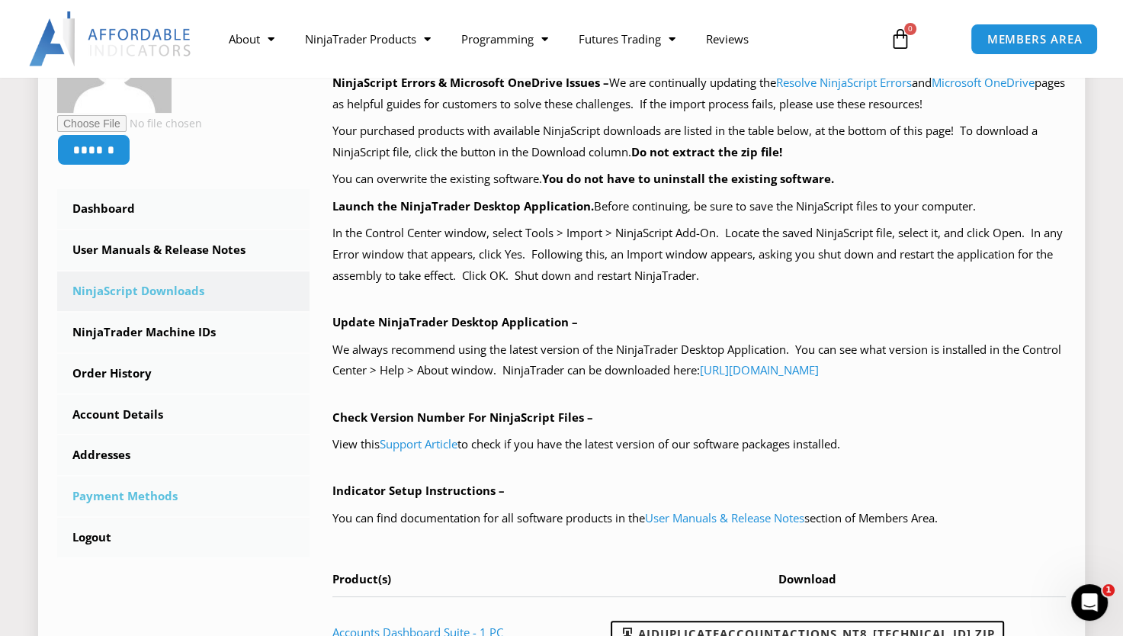
click at [130, 501] on link "Payment Methods" at bounding box center [183, 496] width 252 height 40
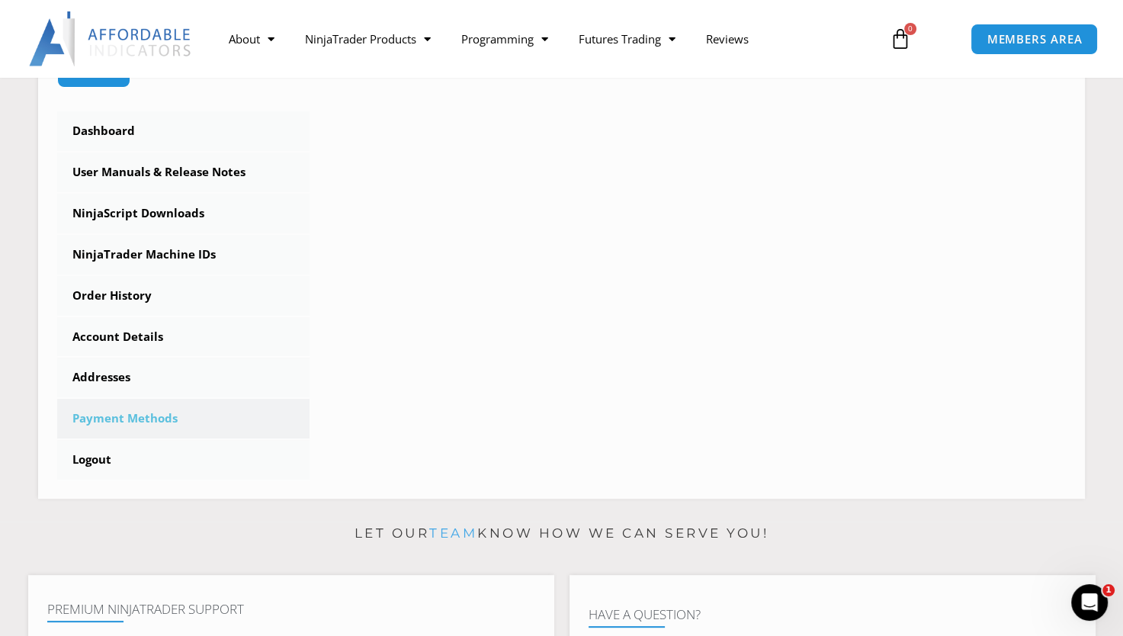
scroll to position [399, 0]
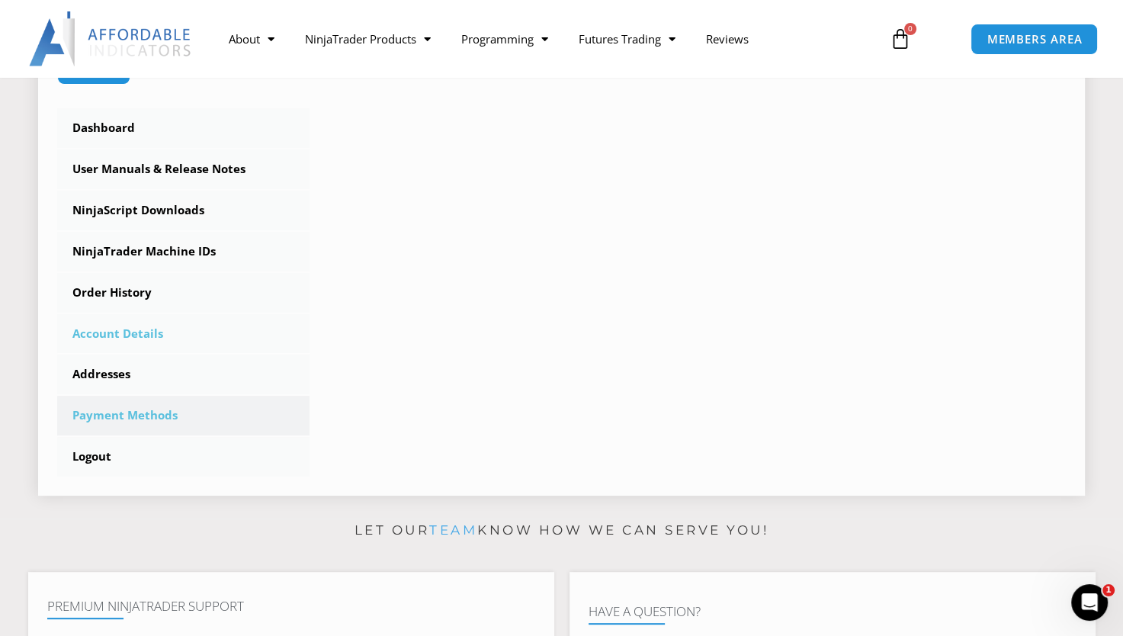
click at [123, 336] on link "Account Details" at bounding box center [183, 334] width 252 height 40
